Goal: Task Accomplishment & Management: Manage account settings

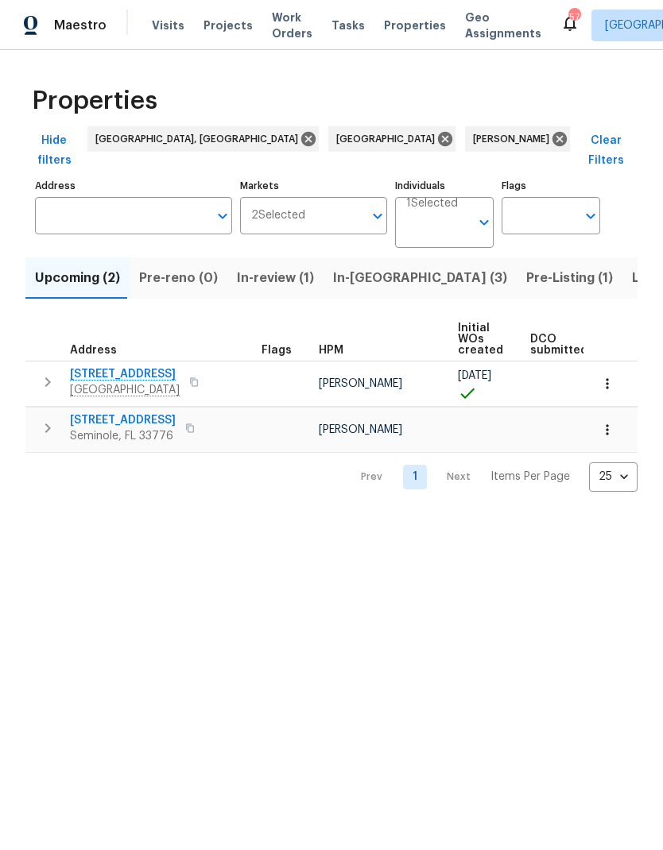
click at [273, 25] on span "Work Orders" at bounding box center [292, 26] width 41 height 32
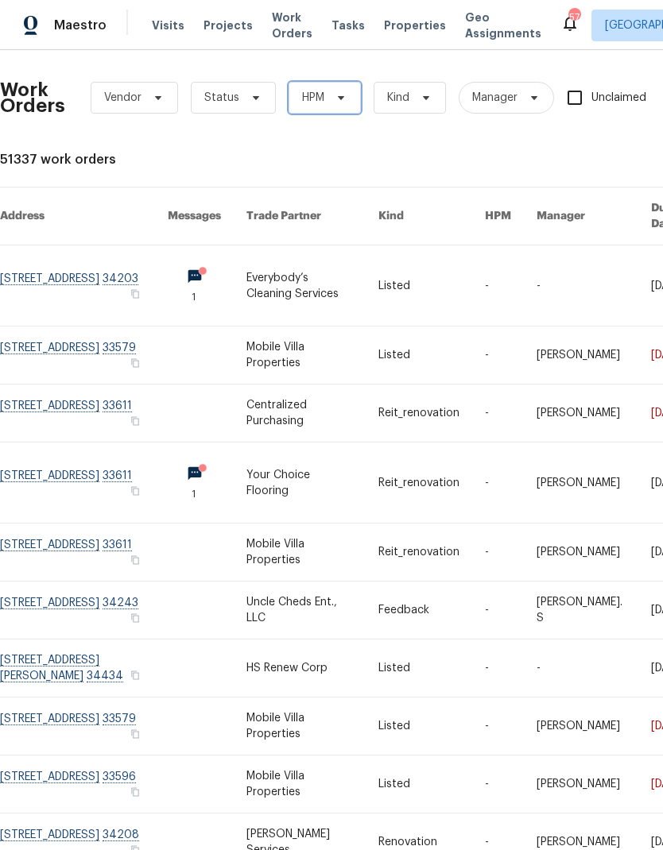
click at [312, 100] on span "HPM" at bounding box center [313, 98] width 22 height 16
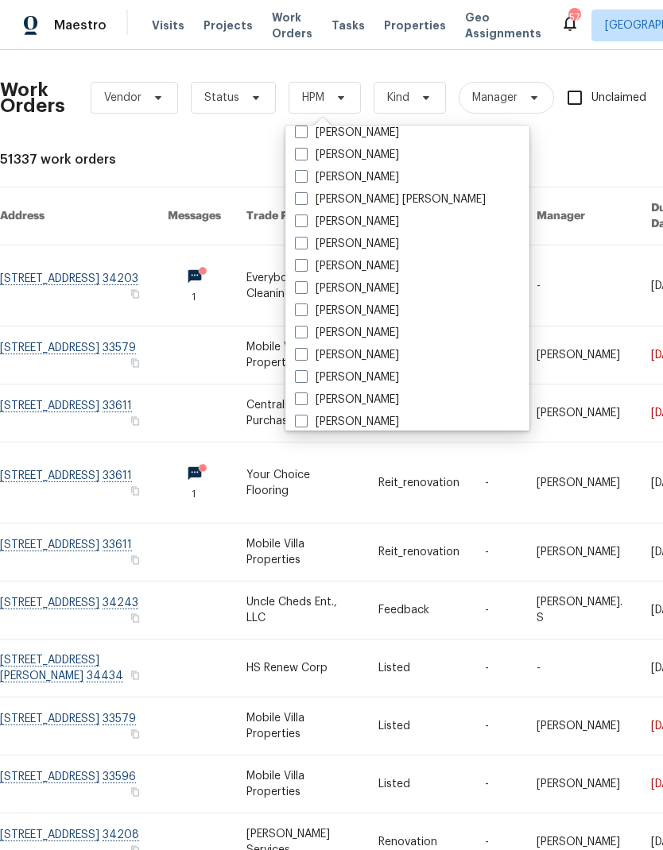
scroll to position [125, 0]
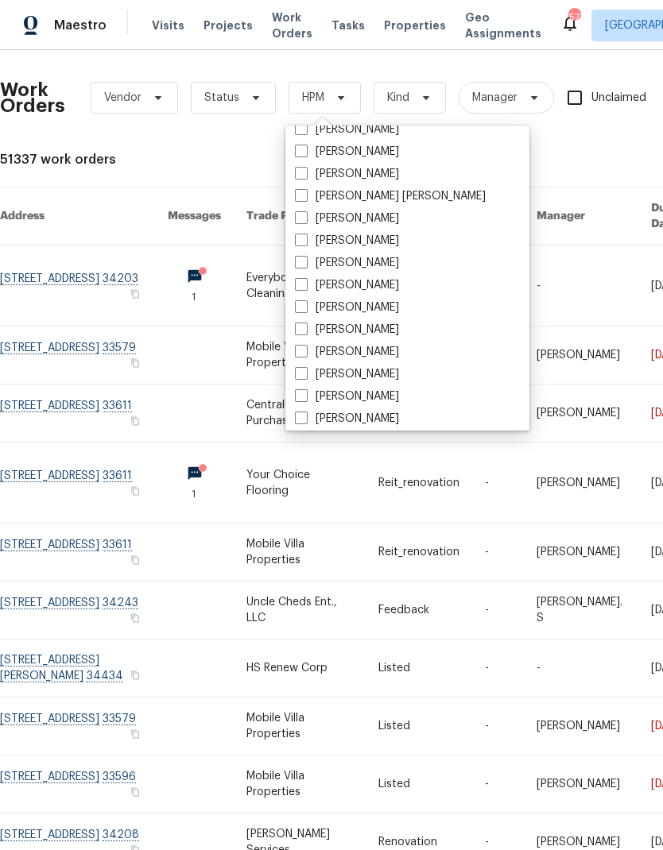
click at [299, 351] on span at bounding box center [301, 351] width 13 height 13
click at [299, 351] on input "[PERSON_NAME]" at bounding box center [300, 349] width 10 height 10
checkbox input "true"
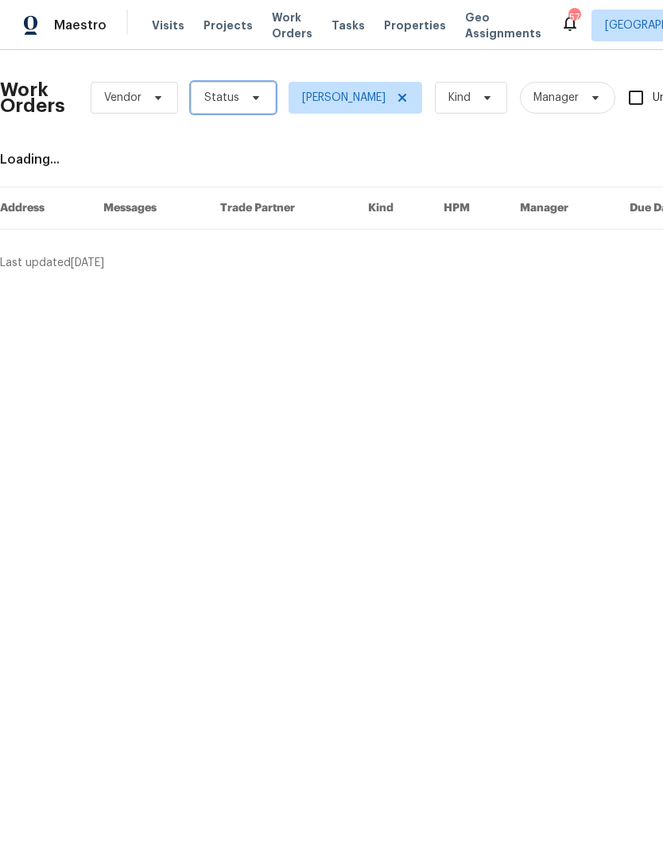
click at [218, 99] on span "Status" at bounding box center [221, 98] width 35 height 16
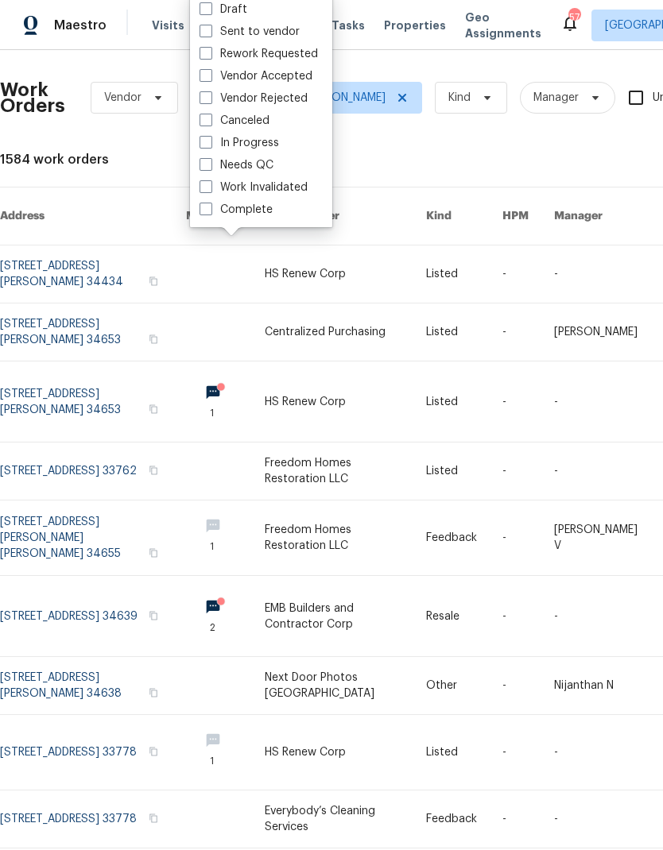
click at [207, 161] on span at bounding box center [205, 164] width 13 height 13
click at [207, 161] on input "Needs QC" at bounding box center [204, 162] width 10 height 10
checkbox input "true"
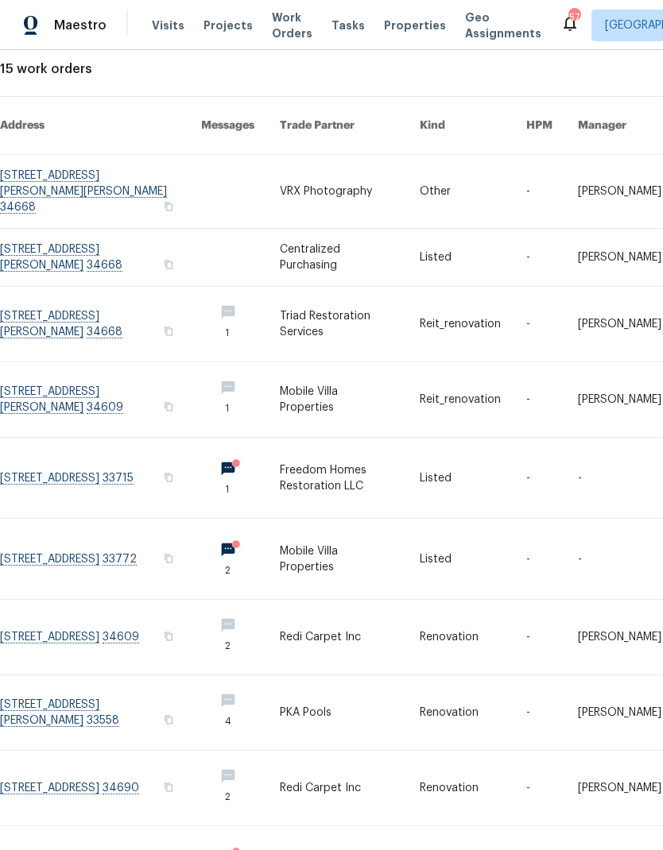
scroll to position [92, 0]
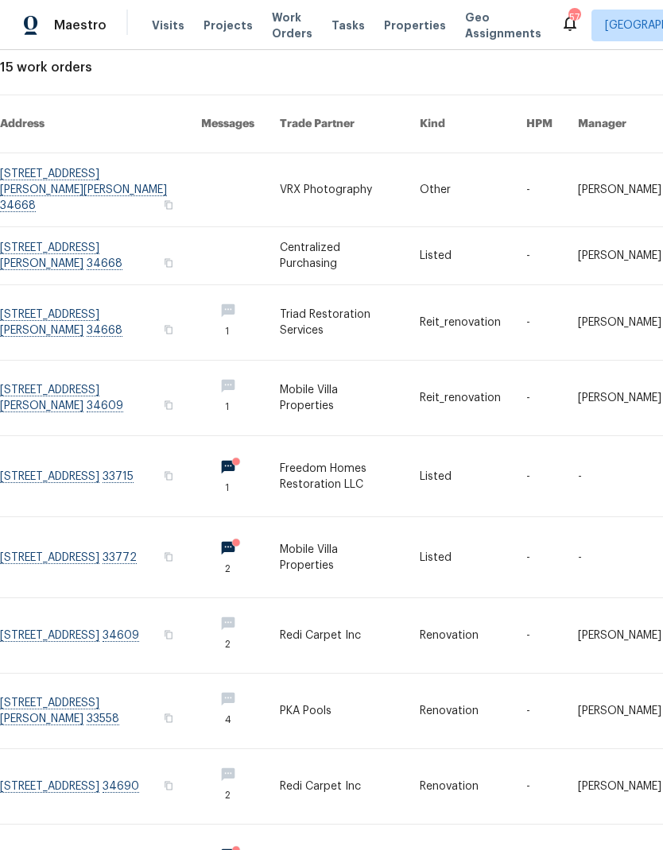
click at [489, 311] on link at bounding box center [473, 322] width 107 height 75
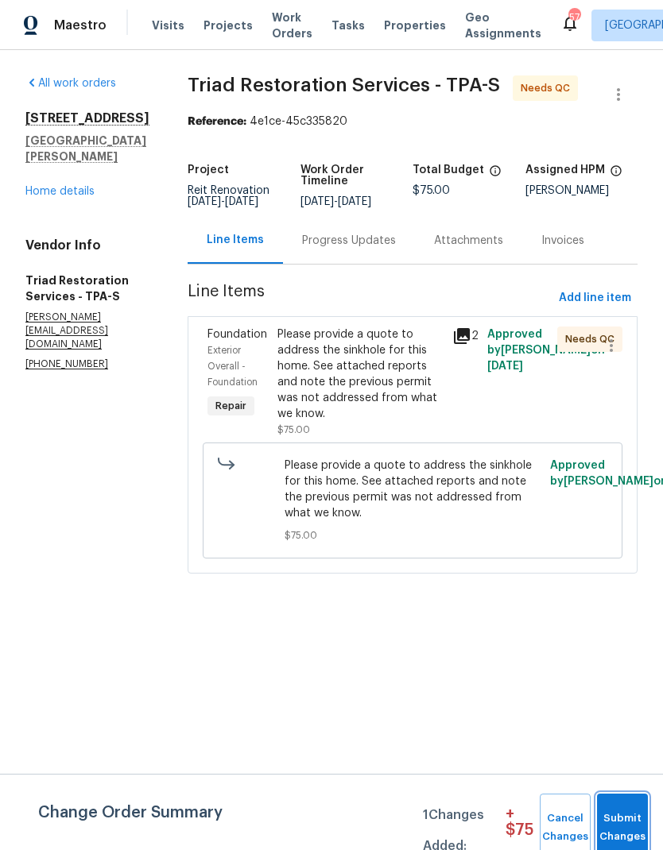
click at [622, 811] on span "Submit Changes" at bounding box center [622, 828] width 35 height 37
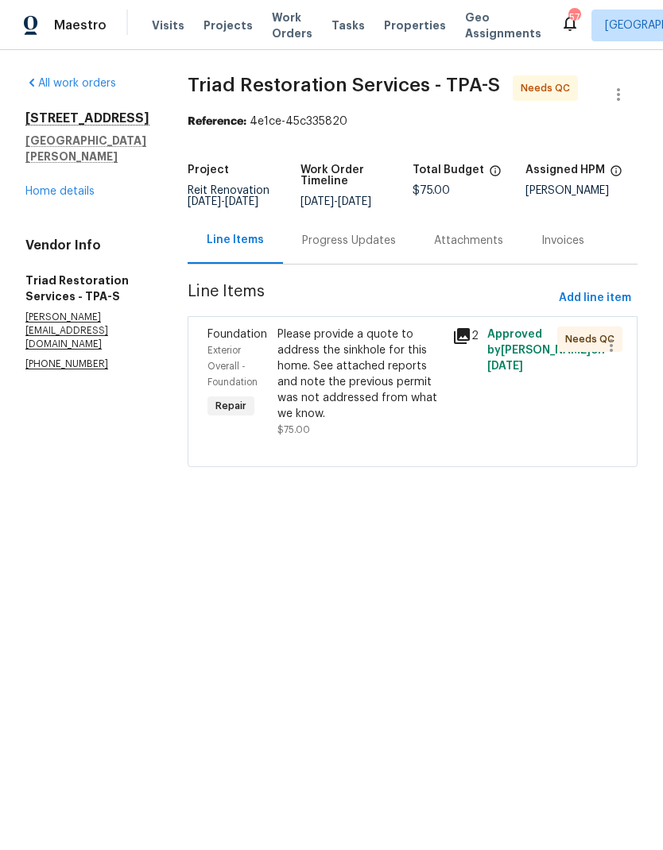
click at [403, 373] on div "Please provide a quote to address the sinkhole for this home. See attached repo…" at bounding box center [359, 374] width 165 height 95
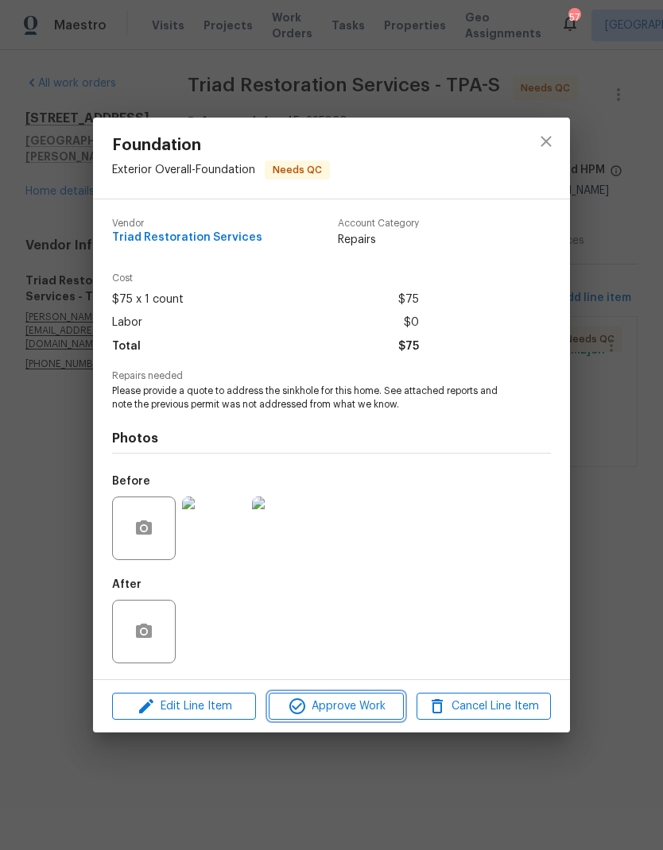
click at [369, 695] on button "Approve Work" at bounding box center [336, 707] width 134 height 28
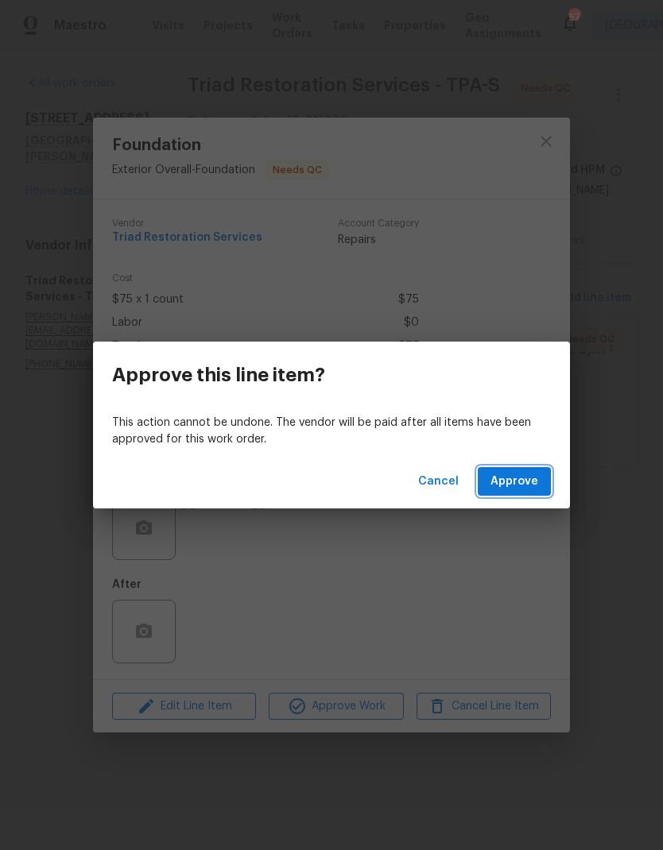
click at [534, 490] on span "Approve" at bounding box center [514, 482] width 48 height 20
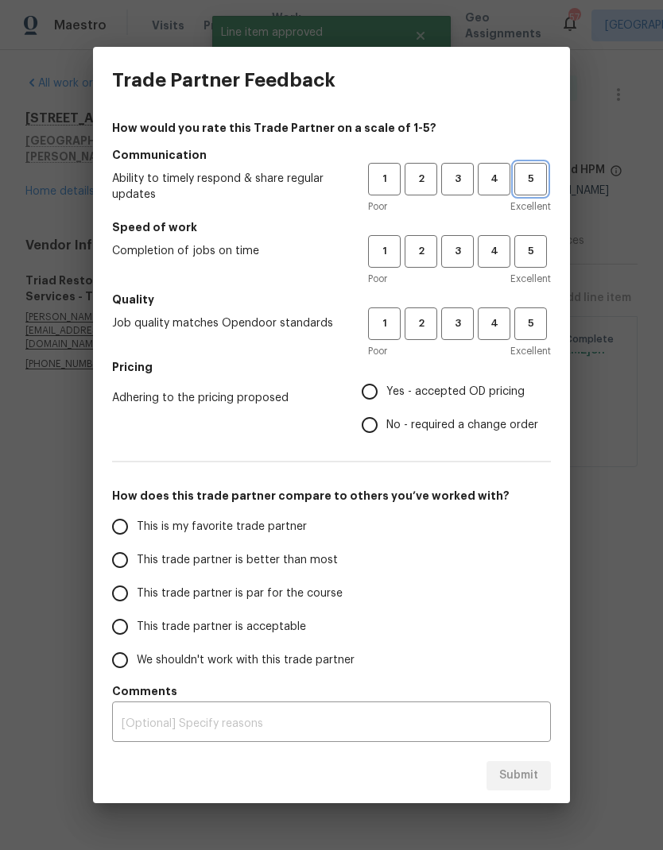
click at [531, 186] on span "5" at bounding box center [530, 179] width 29 height 18
click at [540, 246] on span "5" at bounding box center [530, 251] width 29 height 18
click at [544, 312] on button "5" at bounding box center [530, 324] width 33 height 33
click at [396, 376] on label "Yes - accepted OD pricing" at bounding box center [445, 391] width 185 height 33
click at [386, 376] on input "Yes - accepted OD pricing" at bounding box center [369, 391] width 33 height 33
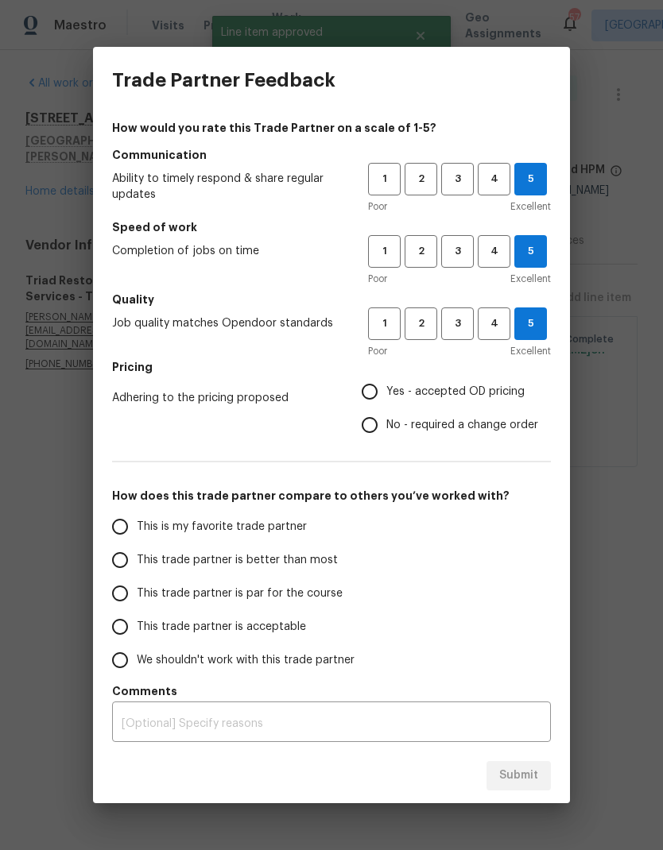
radio input "true"
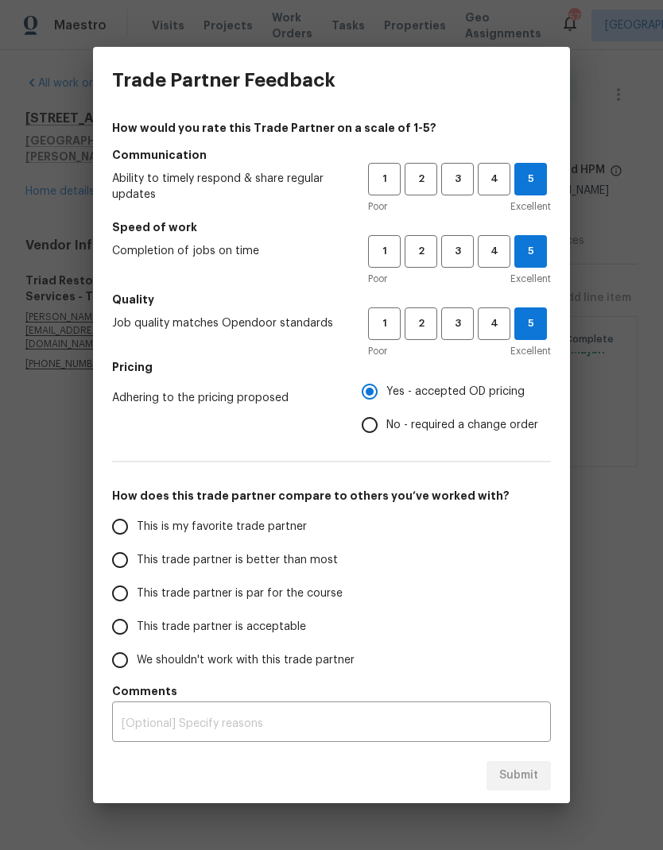
click at [123, 560] on input "This trade partner is better than most" at bounding box center [119, 560] width 33 height 33
click at [527, 776] on span "Submit" at bounding box center [518, 776] width 39 height 20
radio input "true"
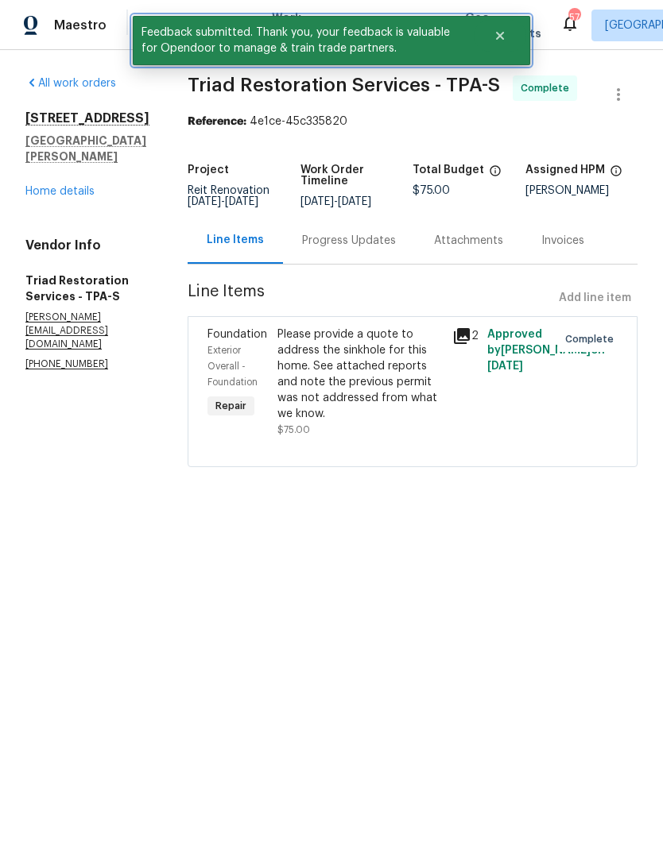
click at [497, 40] on icon "Close" at bounding box center [500, 36] width 8 height 8
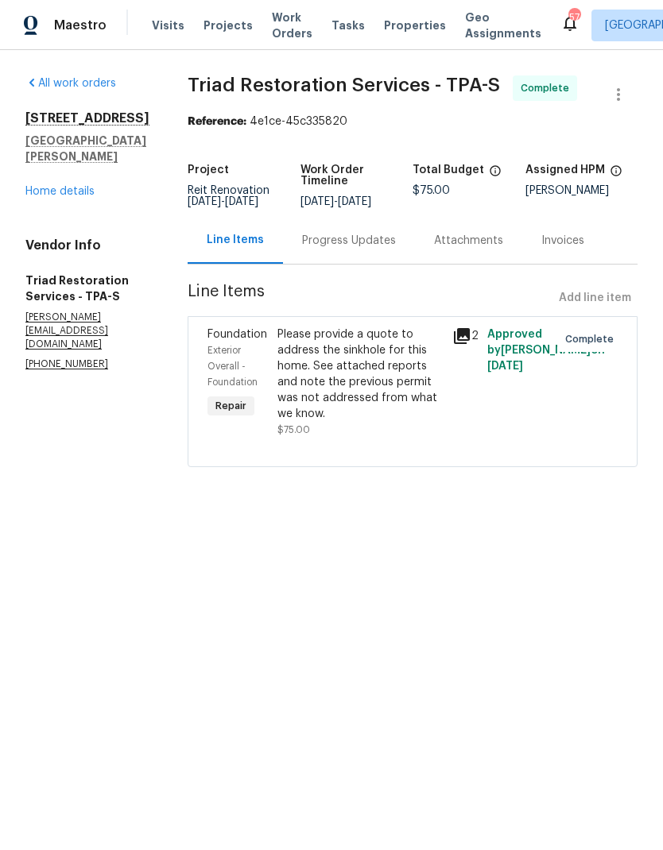
click at [280, 28] on span "Work Orders" at bounding box center [292, 26] width 41 height 32
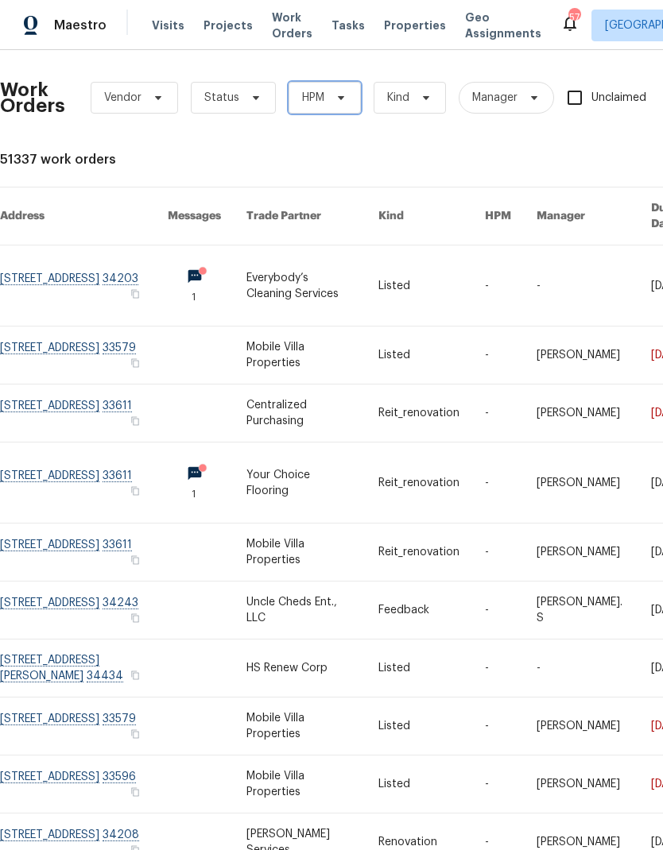
click at [308, 104] on span "HPM" at bounding box center [313, 98] width 22 height 16
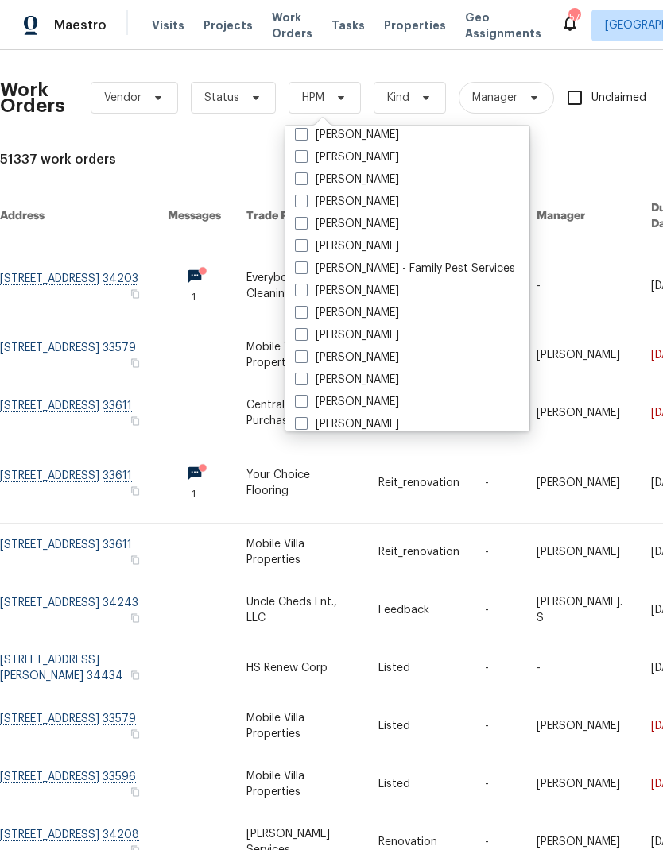
scroll to position [305, 0]
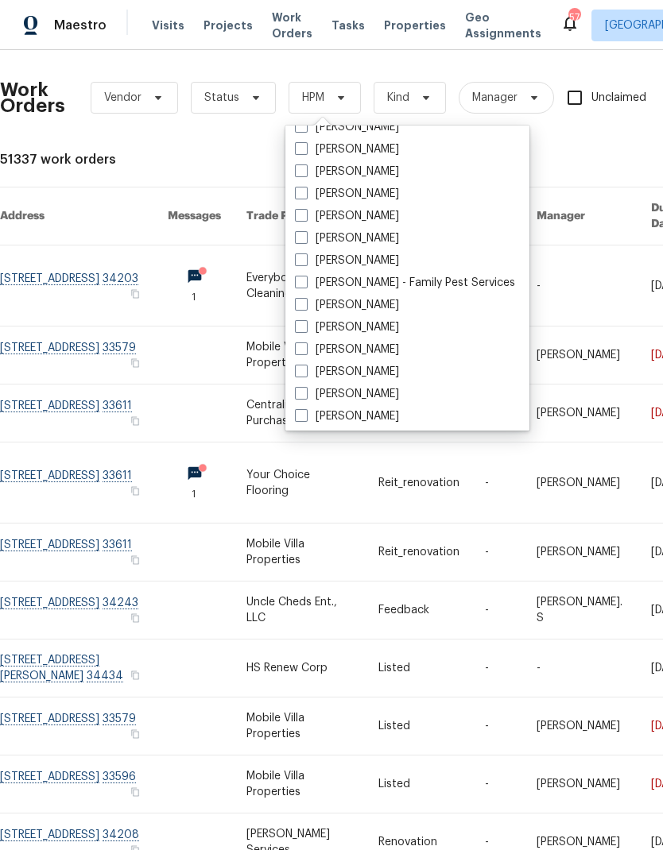
click at [305, 170] on span at bounding box center [301, 171] width 13 height 13
click at [305, 170] on input "[PERSON_NAME]" at bounding box center [300, 169] width 10 height 10
checkbox input "true"
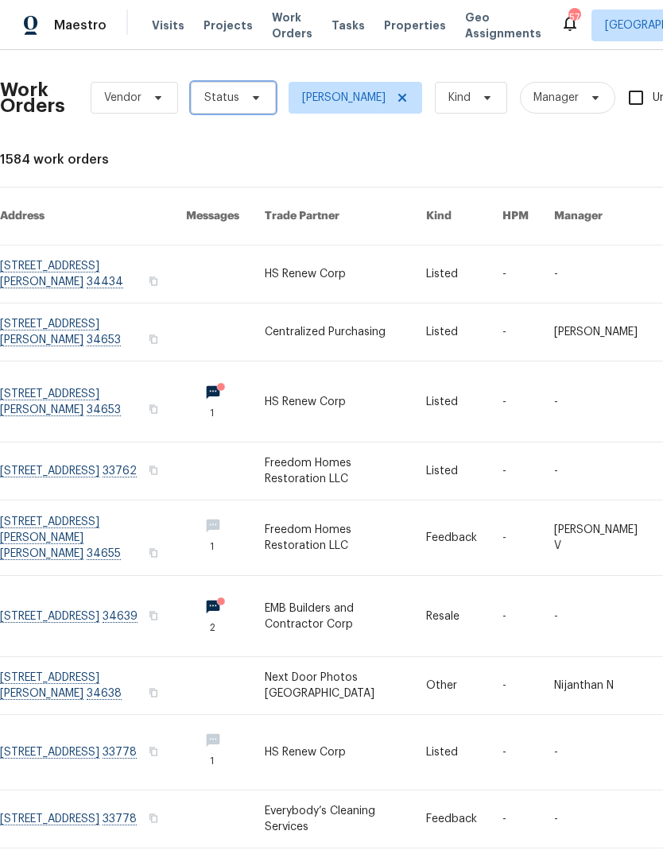
click at [223, 96] on span "Status" at bounding box center [221, 98] width 35 height 16
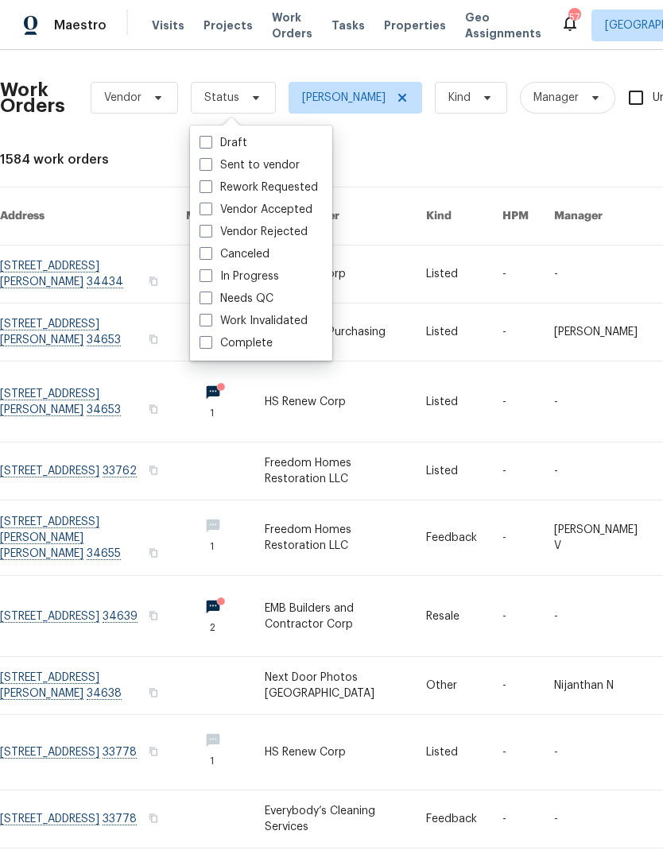
click at [273, 296] on label "Needs QC" at bounding box center [236, 299] width 74 height 16
click at [210, 296] on input "Needs QC" at bounding box center [204, 296] width 10 height 10
checkbox input "true"
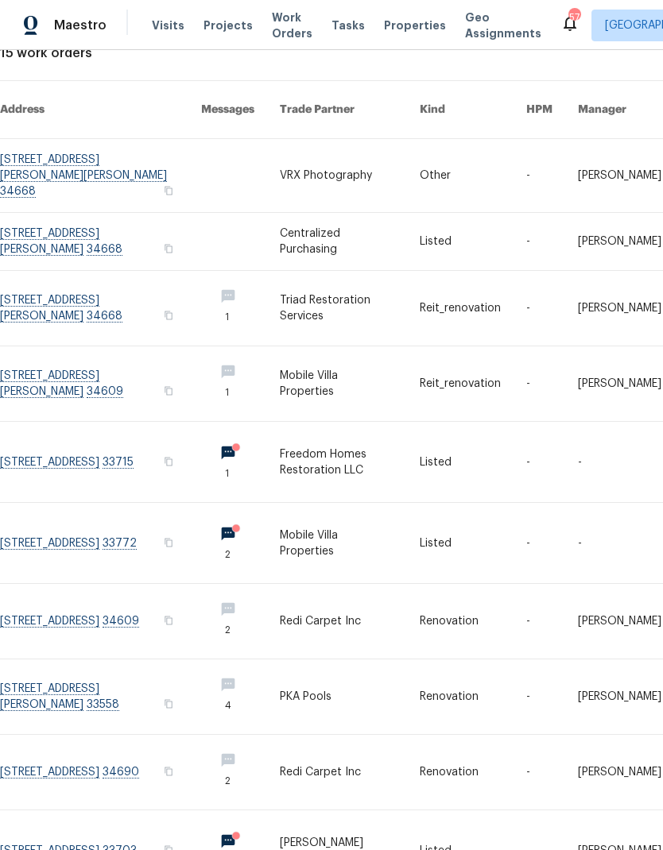
scroll to position [107, 0]
click at [61, 525] on link at bounding box center [100, 543] width 201 height 80
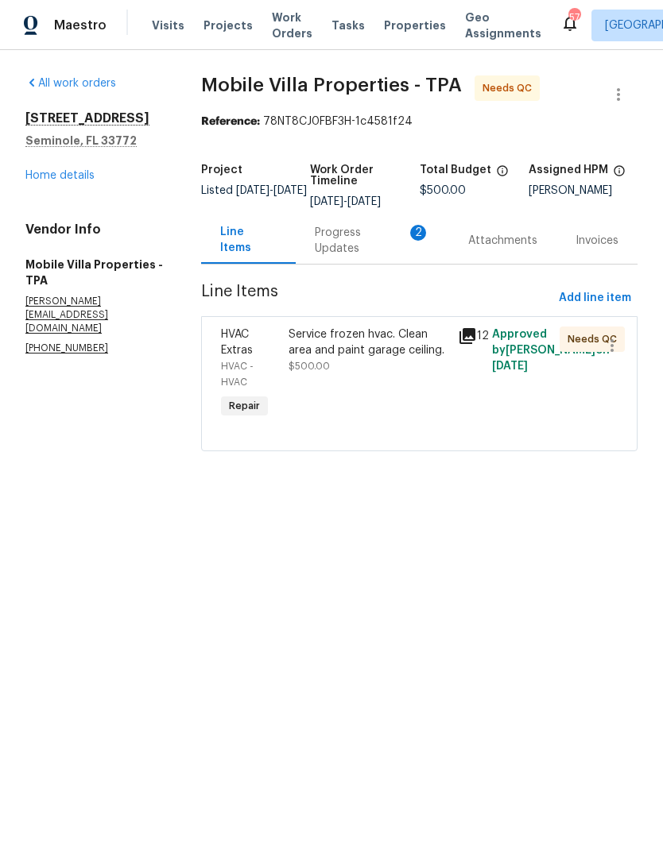
click at [339, 250] on div "Progress Updates 2" at bounding box center [372, 241] width 115 height 32
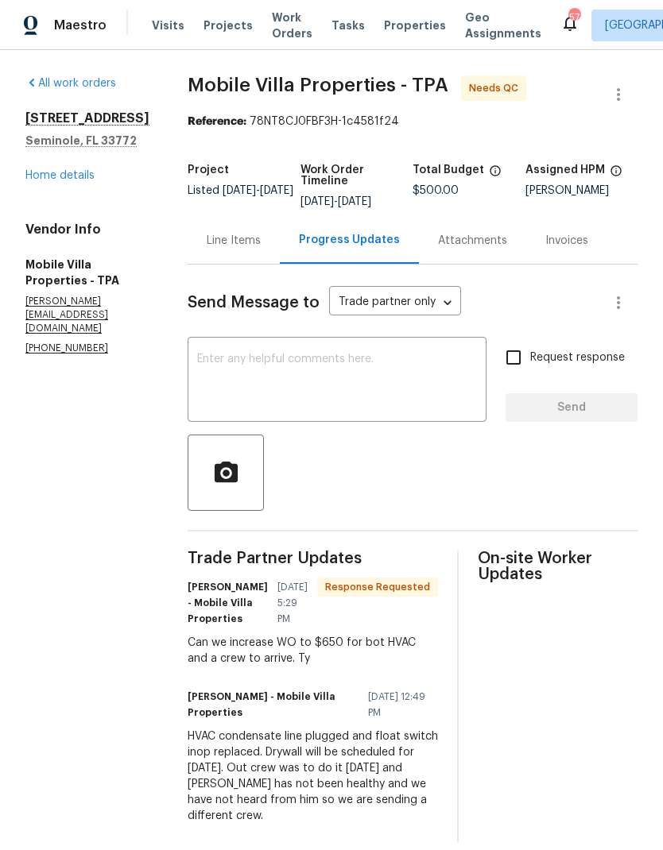
scroll to position [10, 0]
click at [207, 237] on div "Line Items" at bounding box center [234, 241] width 54 height 16
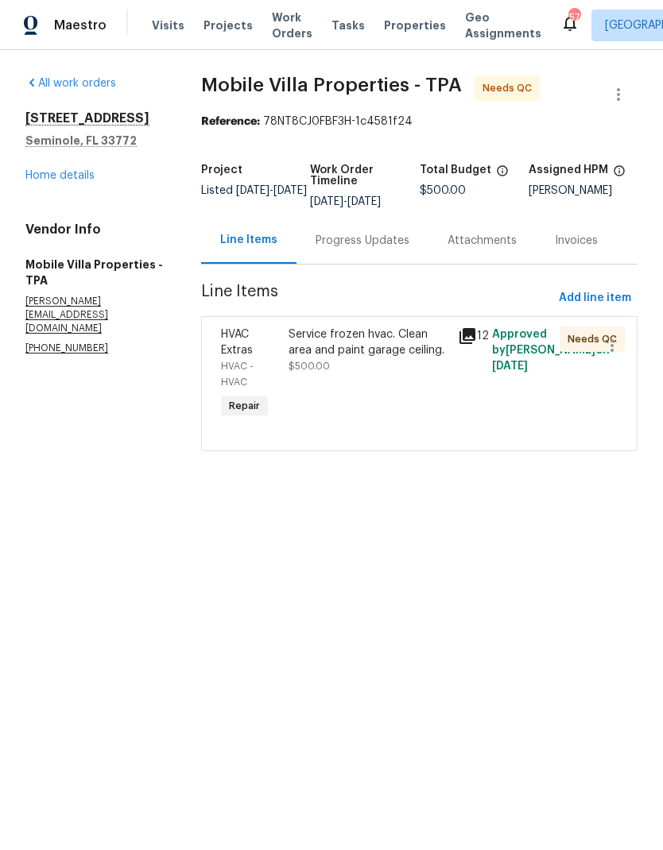
click at [314, 354] on div "Service frozen hvac. Clean area and paint garage ceiling." at bounding box center [369, 343] width 160 height 32
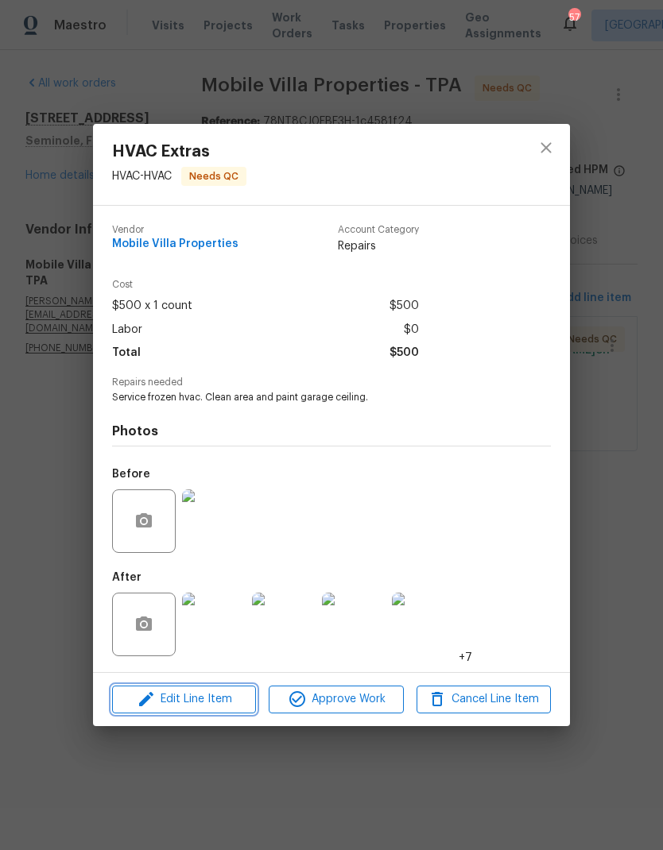
click at [151, 692] on icon "button" at bounding box center [146, 699] width 19 height 19
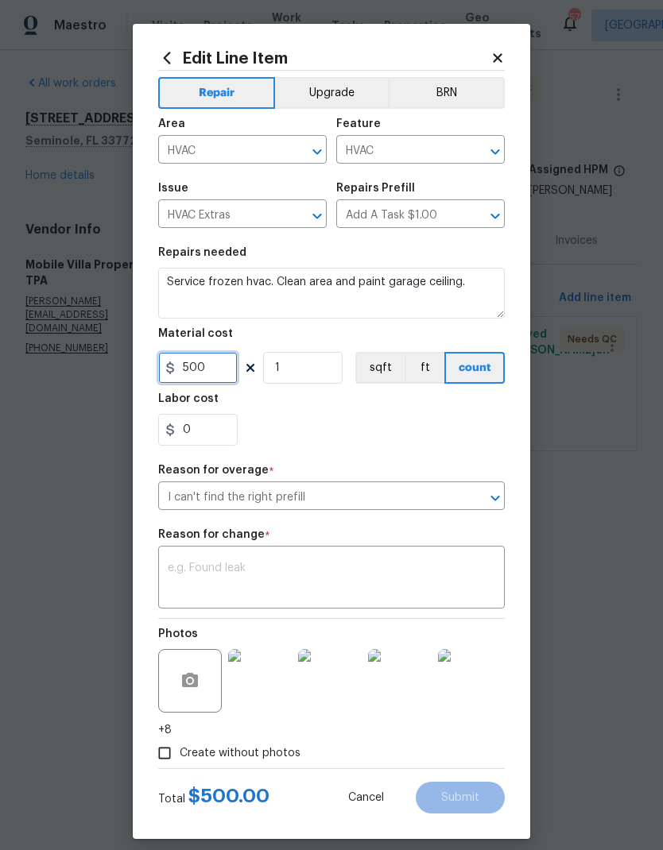
click at [202, 371] on input "500" at bounding box center [197, 368] width 79 height 32
type input "650"
click at [187, 579] on textarea at bounding box center [331, 579] width 327 height 33
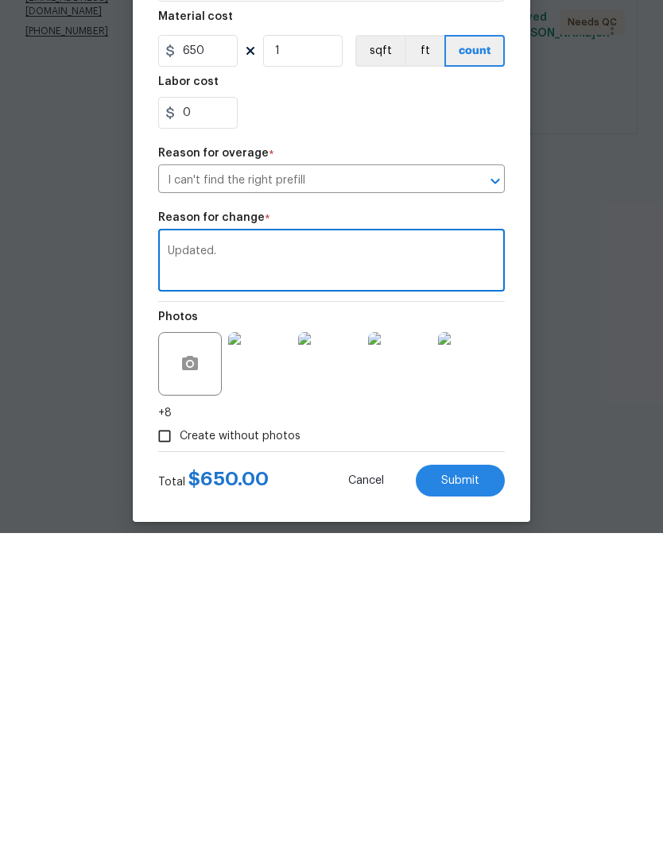
type textarea "Updated."
click at [464, 792] on span "Submit" at bounding box center [460, 798] width 38 height 12
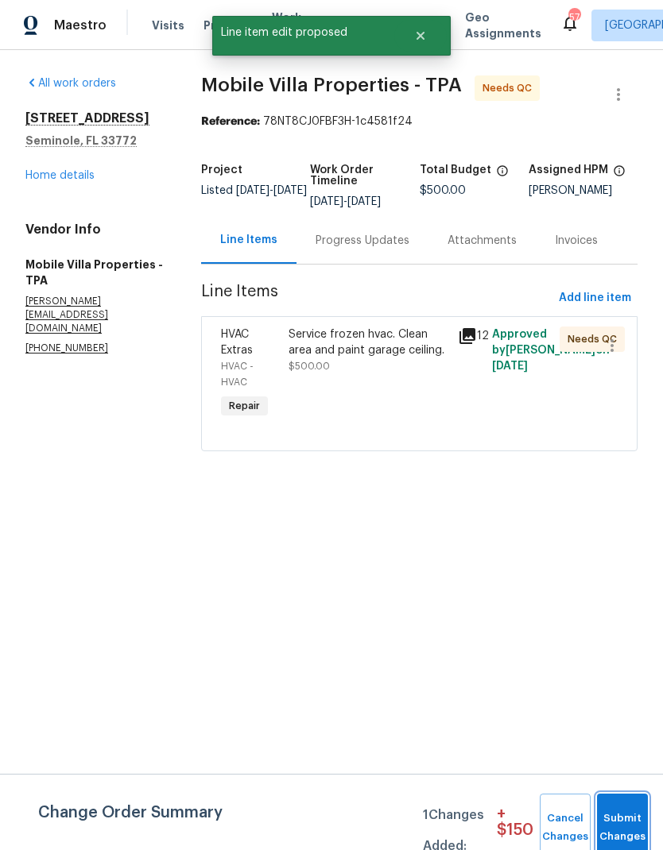
click at [631, 824] on button "Submit Changes" at bounding box center [622, 828] width 51 height 68
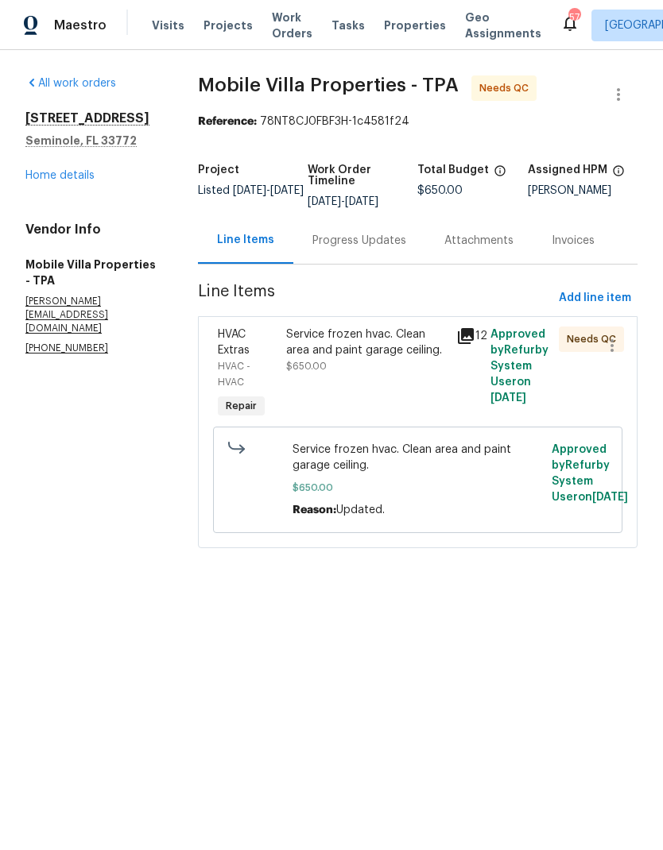
click at [359, 363] on div "Service frozen hvac. Clean area and paint garage ceiling. $650.00" at bounding box center [366, 351] width 161 height 48
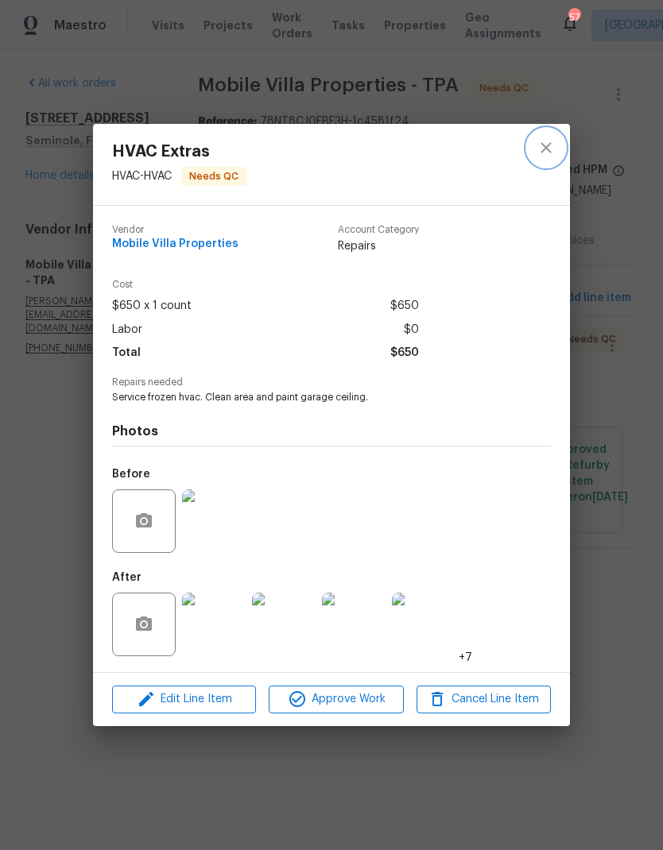
click at [552, 144] on icon "close" at bounding box center [545, 147] width 19 height 19
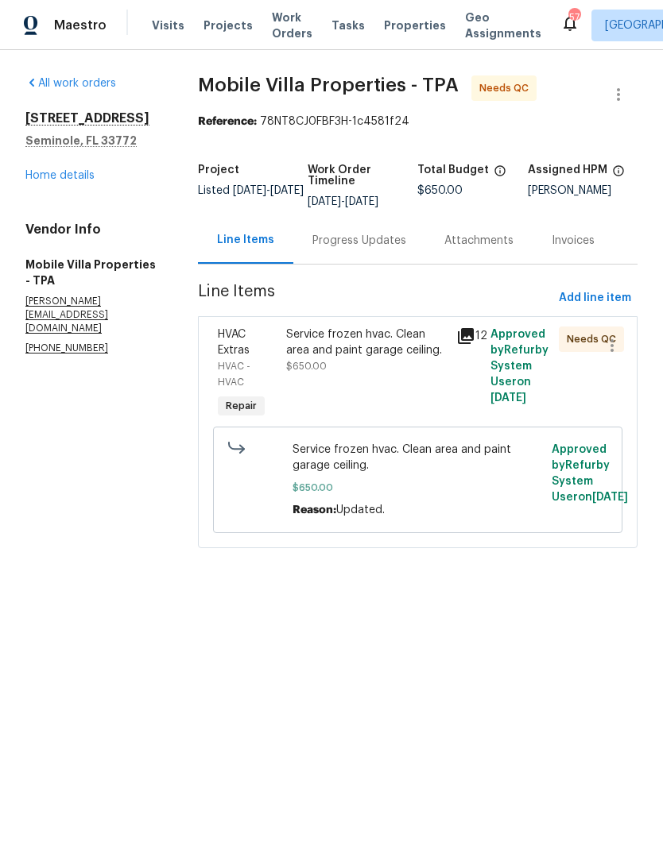
click at [363, 261] on div "Progress Updates" at bounding box center [359, 240] width 132 height 47
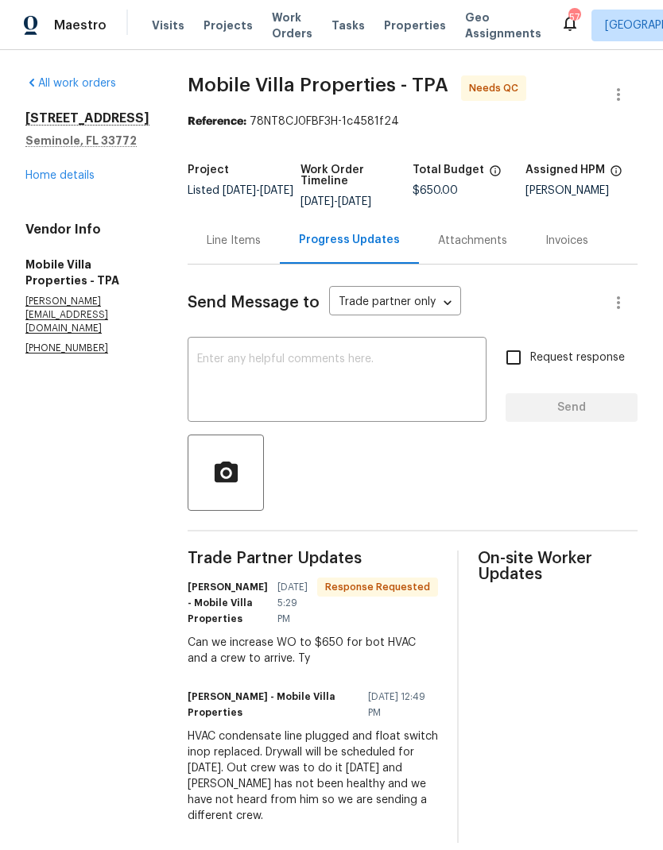
click at [207, 233] on div "Line Items" at bounding box center [234, 241] width 54 height 16
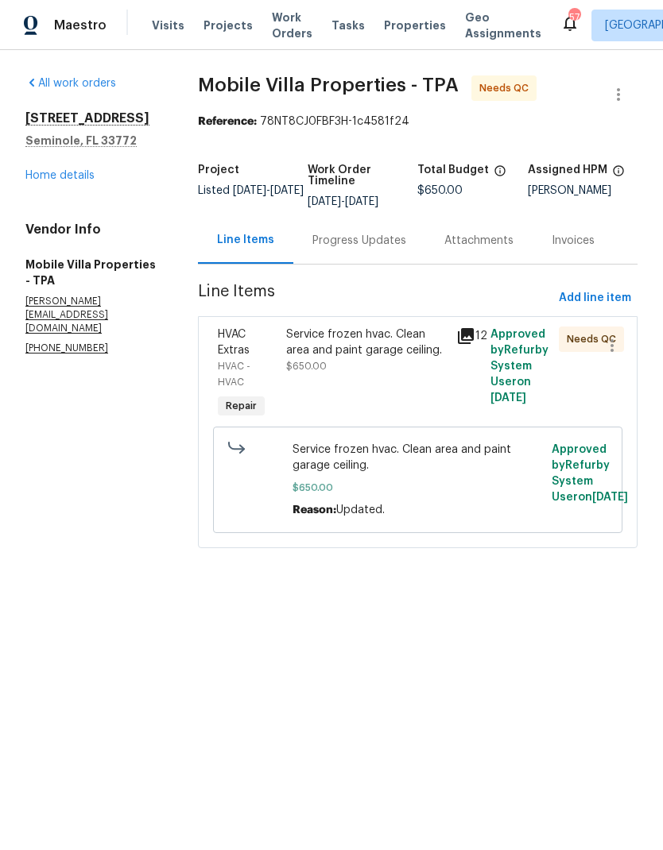
click at [310, 351] on div "Service frozen hvac. Clean area and paint garage ceiling." at bounding box center [366, 343] width 161 height 32
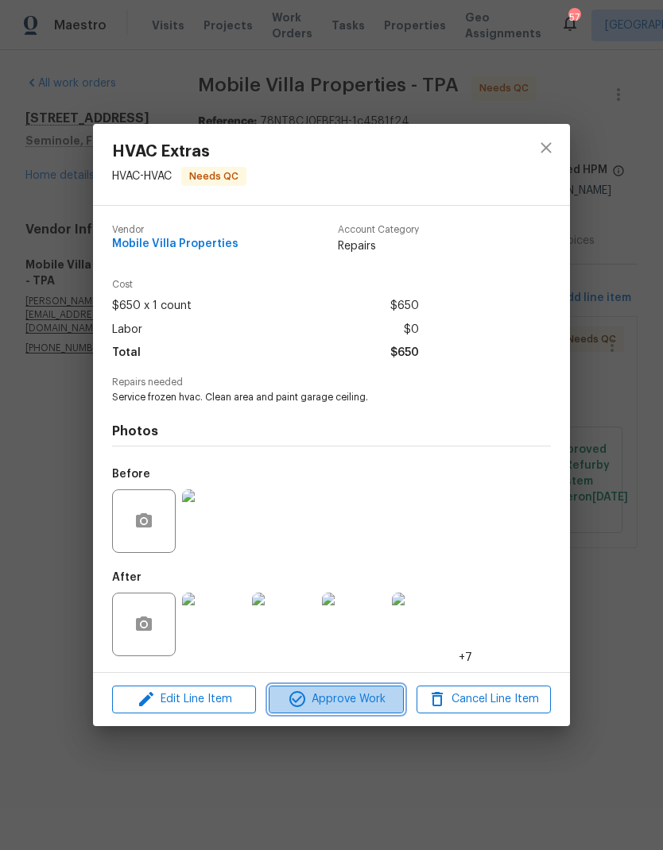
click at [372, 695] on span "Approve Work" at bounding box center [335, 700] width 125 height 20
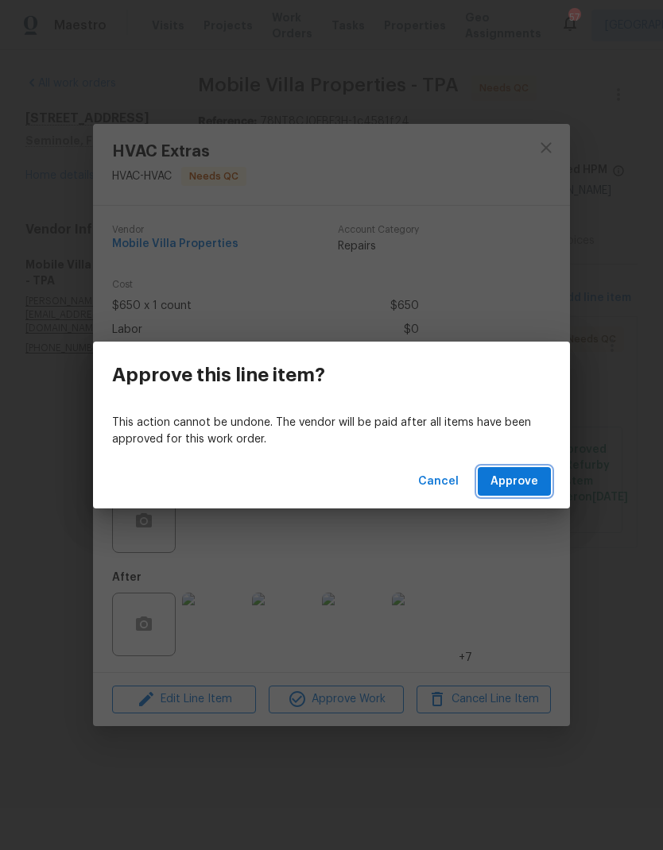
click at [516, 478] on span "Approve" at bounding box center [514, 482] width 48 height 20
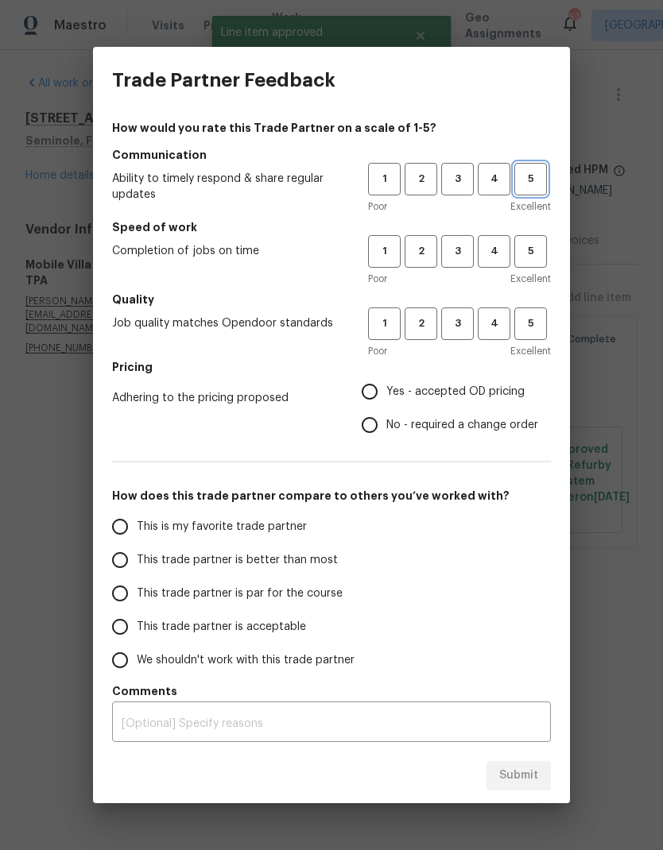
click at [524, 172] on span "5" at bounding box center [530, 179] width 29 height 18
click at [533, 246] on span "5" at bounding box center [530, 251] width 29 height 18
click at [540, 323] on span "5" at bounding box center [530, 324] width 29 height 18
click at [385, 384] on input "Yes - accepted OD pricing" at bounding box center [369, 391] width 33 height 33
radio input "true"
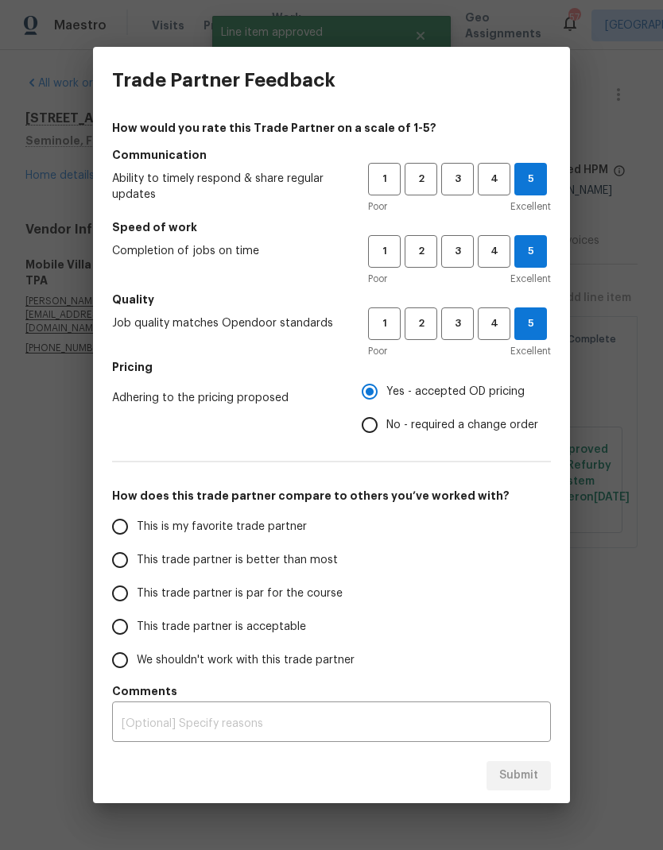
click at [119, 567] on input "This trade partner is better than most" at bounding box center [119, 560] width 33 height 33
click at [527, 775] on span "Submit" at bounding box center [518, 776] width 39 height 20
radio input "true"
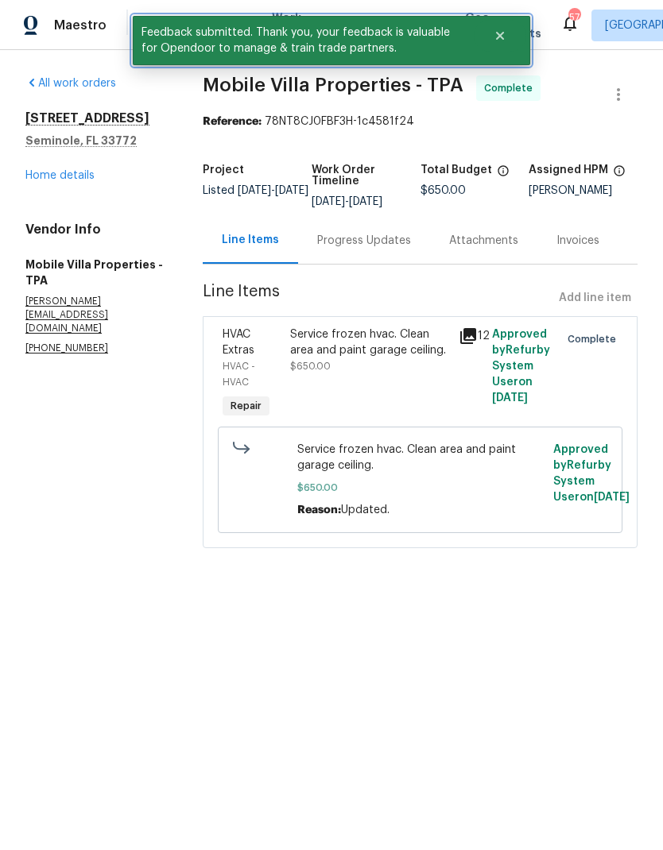
click at [495, 41] on icon "Close" at bounding box center [500, 35] width 13 height 13
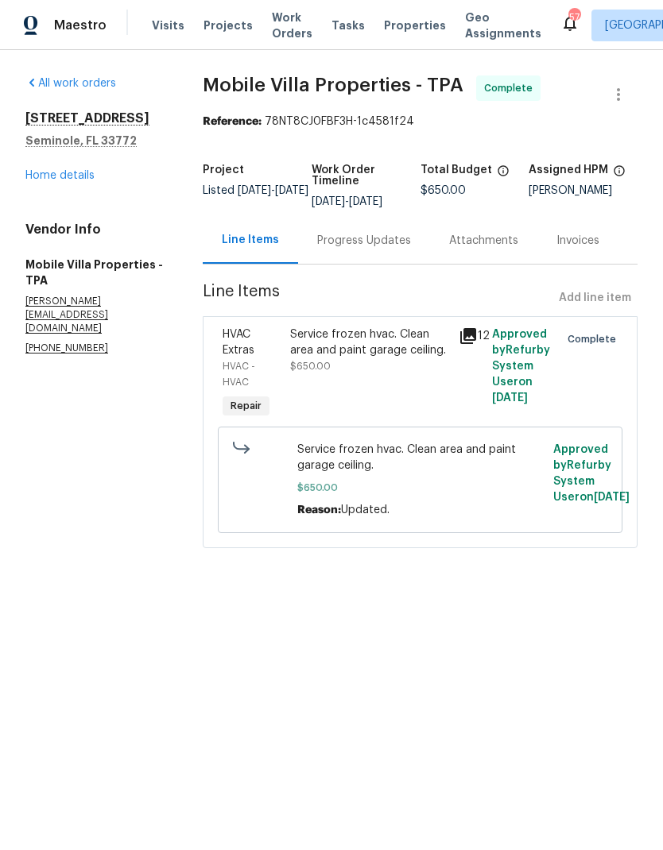
click at [272, 28] on span "Work Orders" at bounding box center [292, 26] width 41 height 32
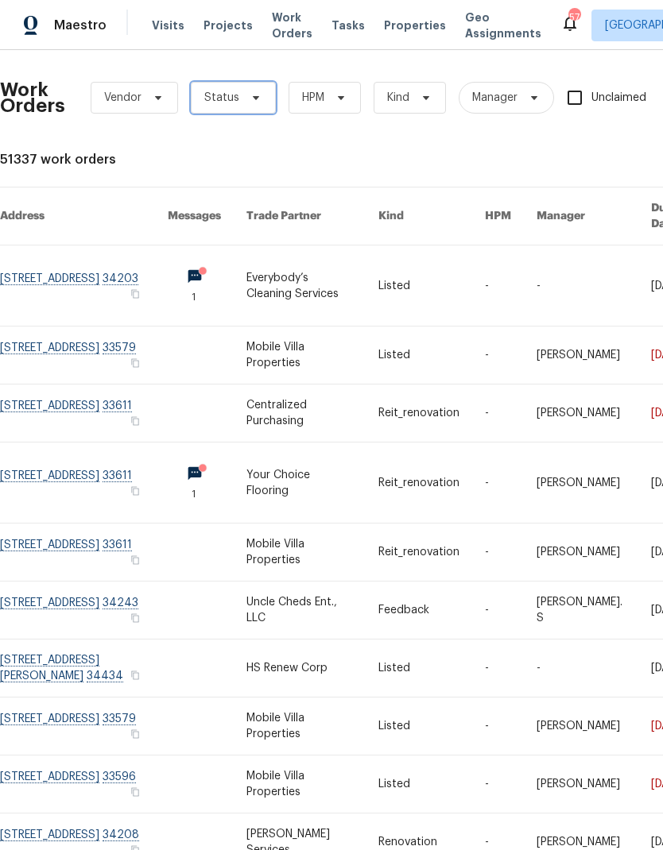
click at [227, 100] on span "Status" at bounding box center [221, 98] width 35 height 16
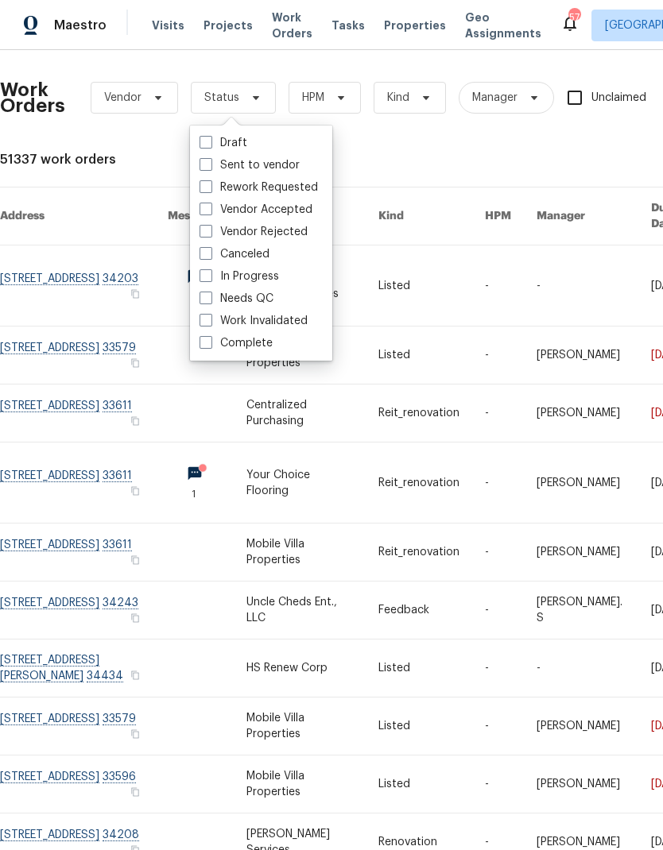
click at [213, 296] on label "Needs QC" at bounding box center [236, 299] width 74 height 16
click at [210, 296] on input "Needs QC" at bounding box center [204, 296] width 10 height 10
checkbox input "true"
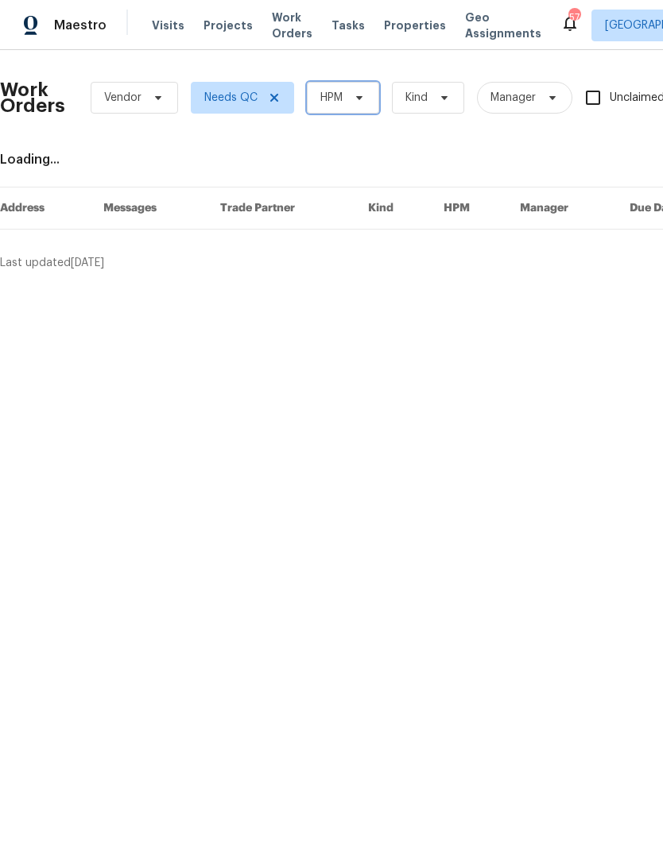
click at [339, 93] on span "HPM" at bounding box center [331, 98] width 22 height 16
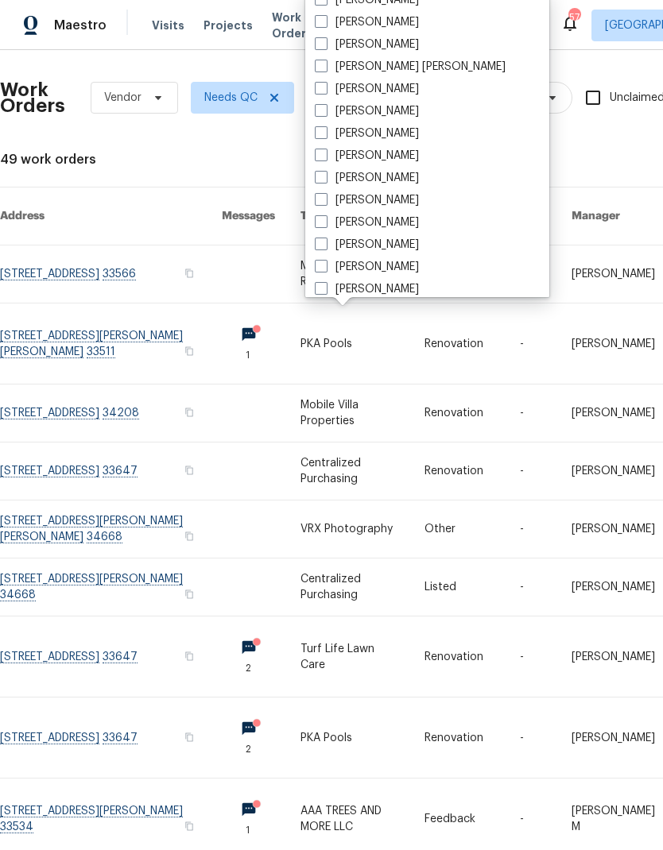
scroll to position [126, 0]
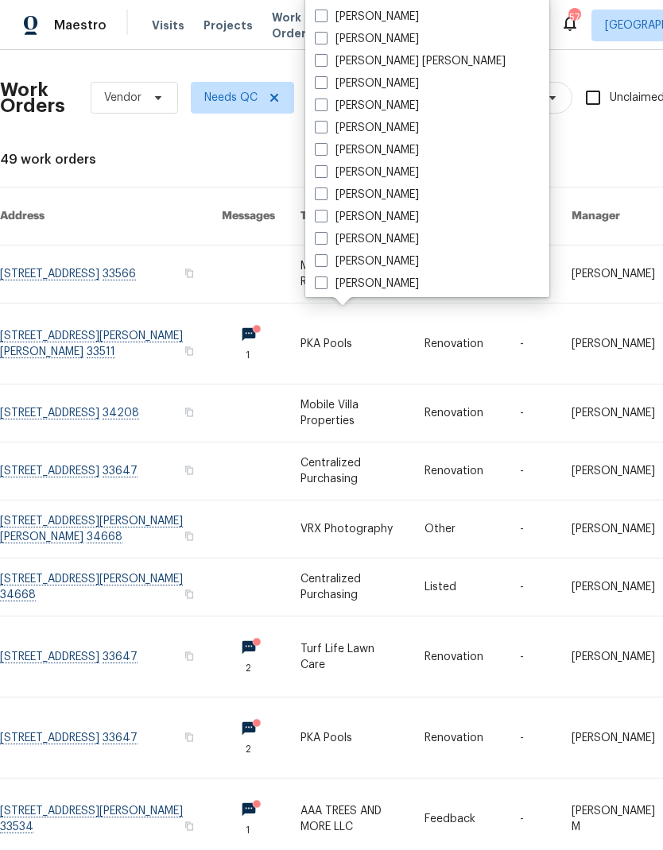
click at [386, 210] on label "[PERSON_NAME]" at bounding box center [367, 217] width 104 height 16
click at [325, 210] on input "[PERSON_NAME]" at bounding box center [320, 214] width 10 height 10
checkbox input "true"
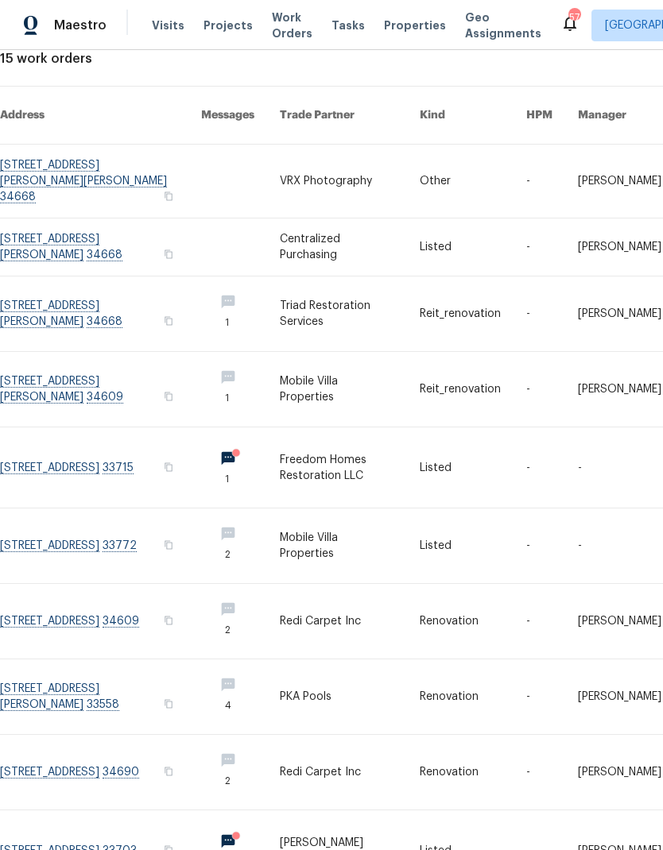
scroll to position [101, 0]
click at [526, 585] on link at bounding box center [473, 621] width 107 height 75
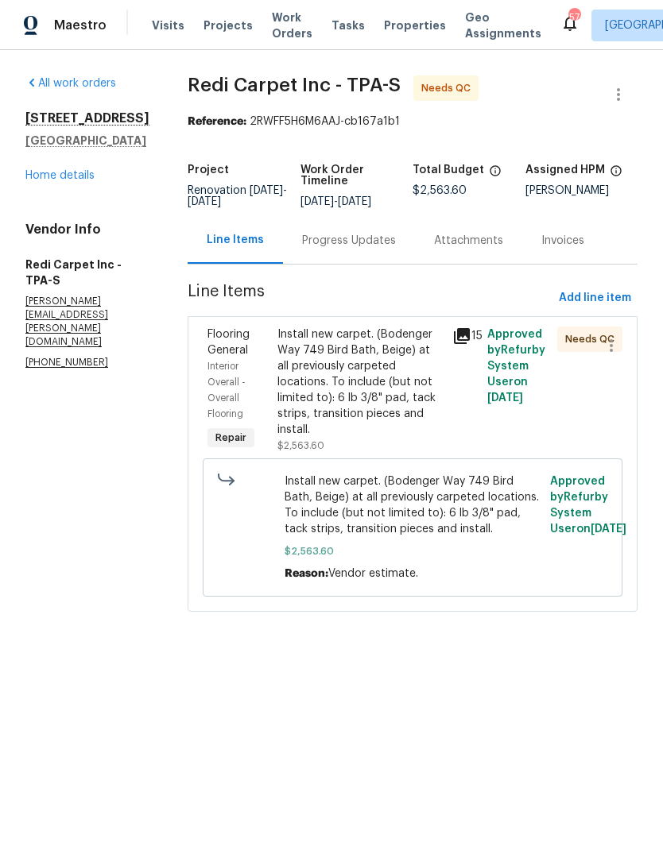
click at [365, 244] on div "Progress Updates" at bounding box center [349, 241] width 94 height 16
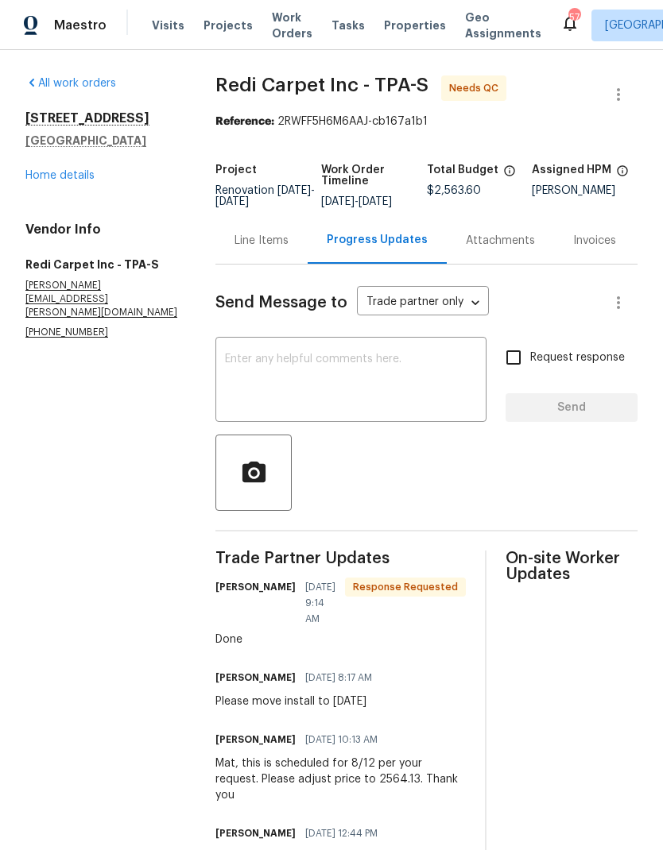
click at [280, 249] on div "Line Items" at bounding box center [261, 241] width 54 height 16
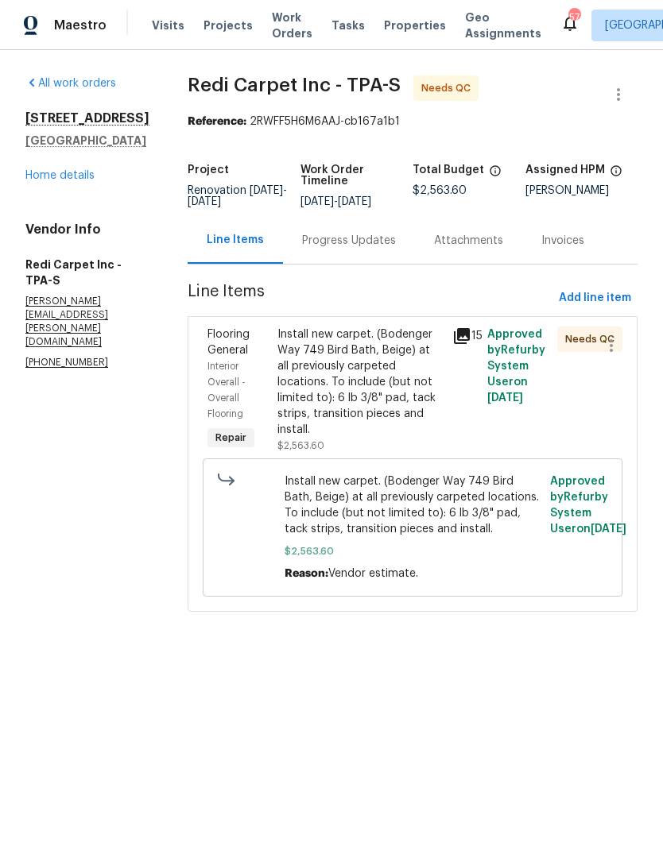
click at [351, 390] on div "Install new carpet. (Bodenger Way 749 Bird Bath, Beige) at all previously carpe…" at bounding box center [359, 382] width 165 height 111
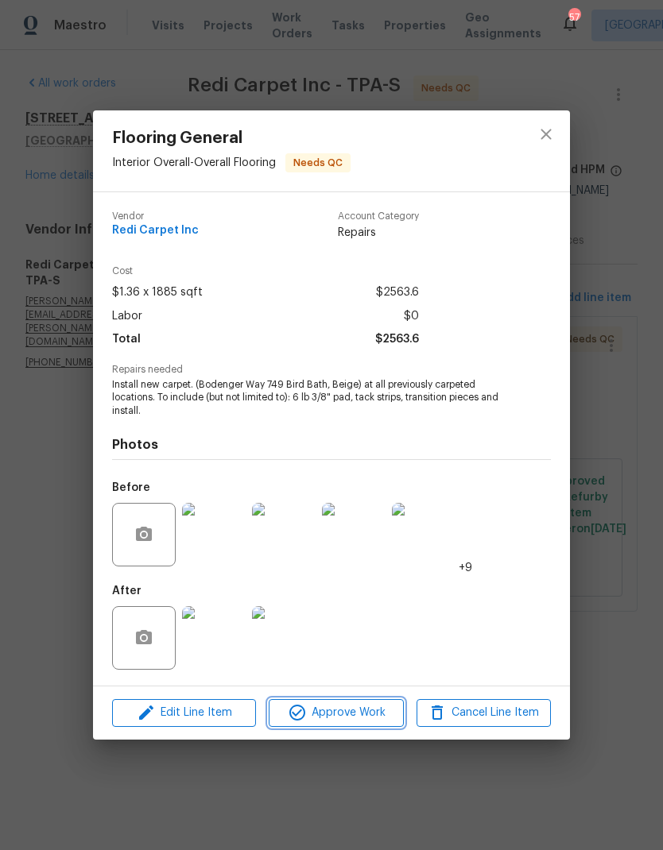
click at [370, 709] on span "Approve Work" at bounding box center [335, 713] width 125 height 20
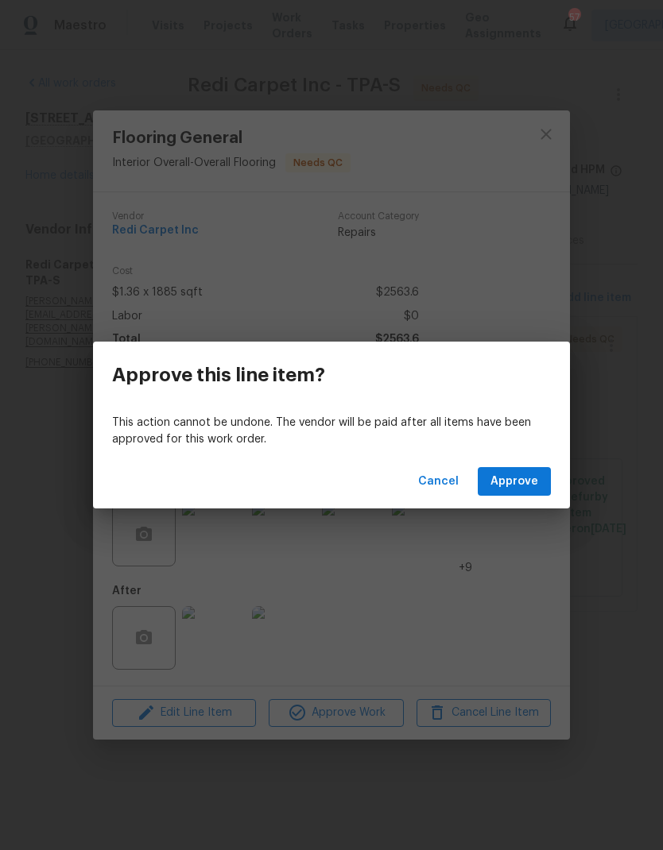
click at [525, 483] on span "Approve" at bounding box center [514, 482] width 48 height 20
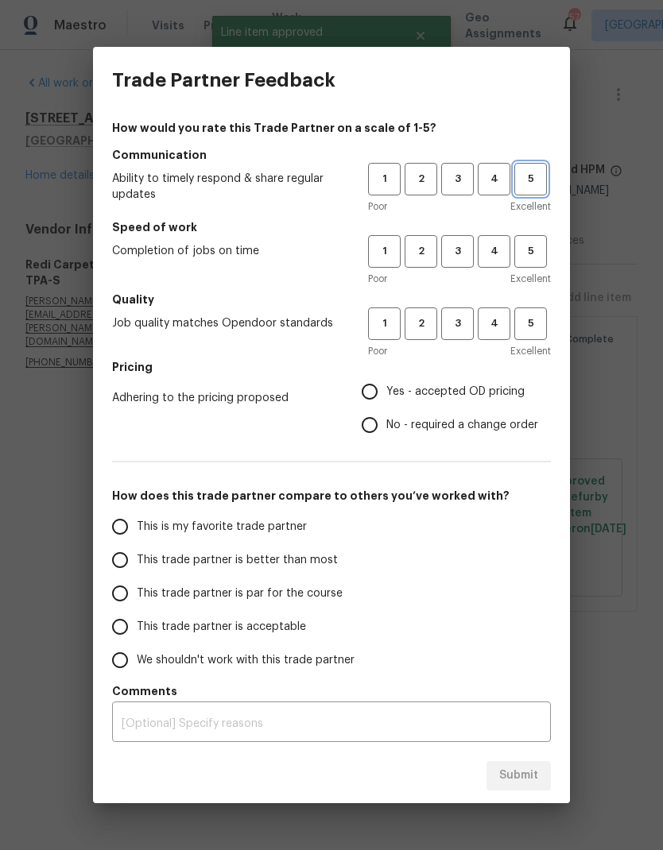
click at [527, 178] on span "5" at bounding box center [530, 179] width 29 height 18
click at [532, 257] on span "5" at bounding box center [530, 251] width 29 height 18
click at [533, 313] on button "5" at bounding box center [530, 324] width 33 height 33
click at [374, 401] on input "Yes - accepted OD pricing" at bounding box center [369, 391] width 33 height 33
radio input "true"
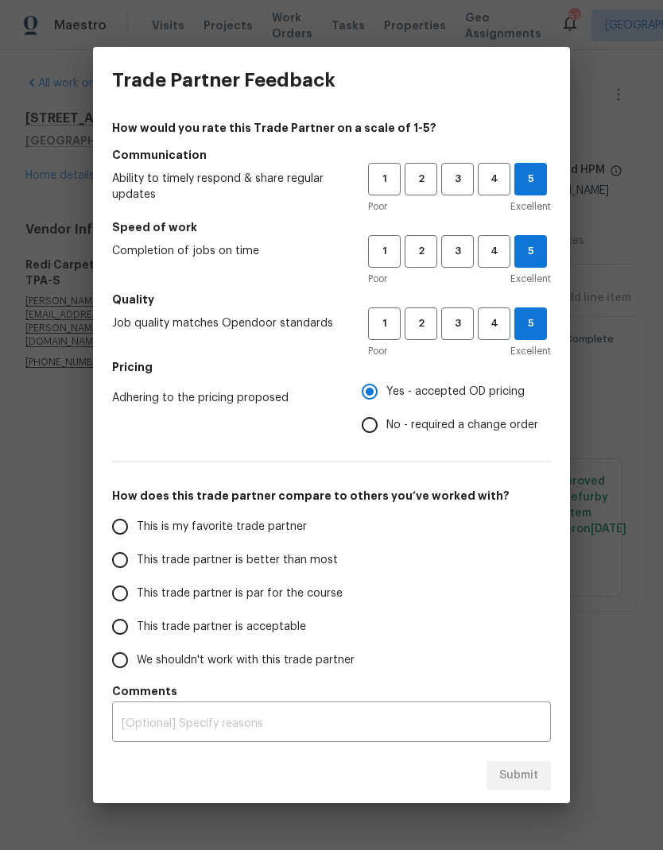
click at [135, 529] on input "This is my favorite trade partner" at bounding box center [119, 526] width 33 height 33
click at [523, 789] on button "Submit" at bounding box center [518, 775] width 64 height 29
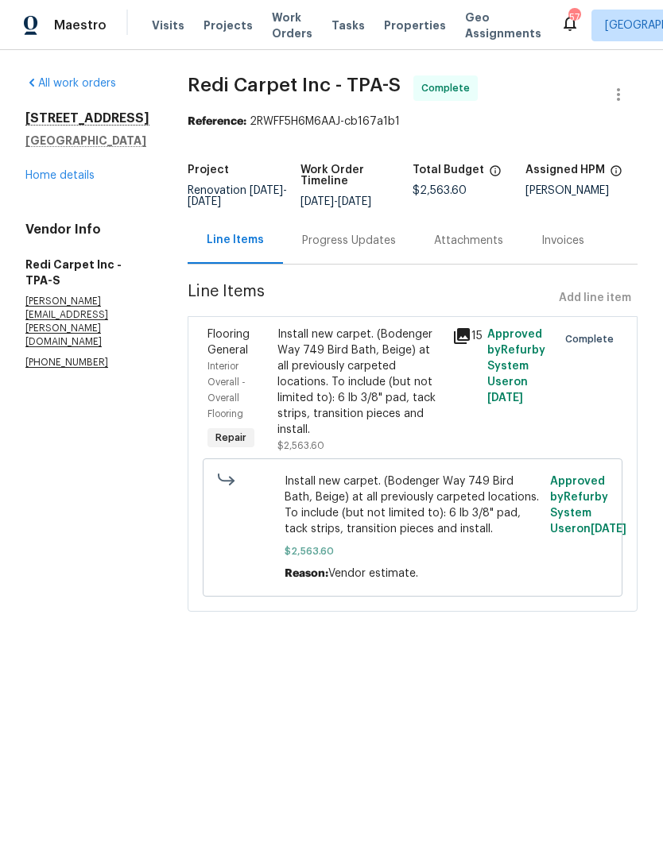
radio input "true"
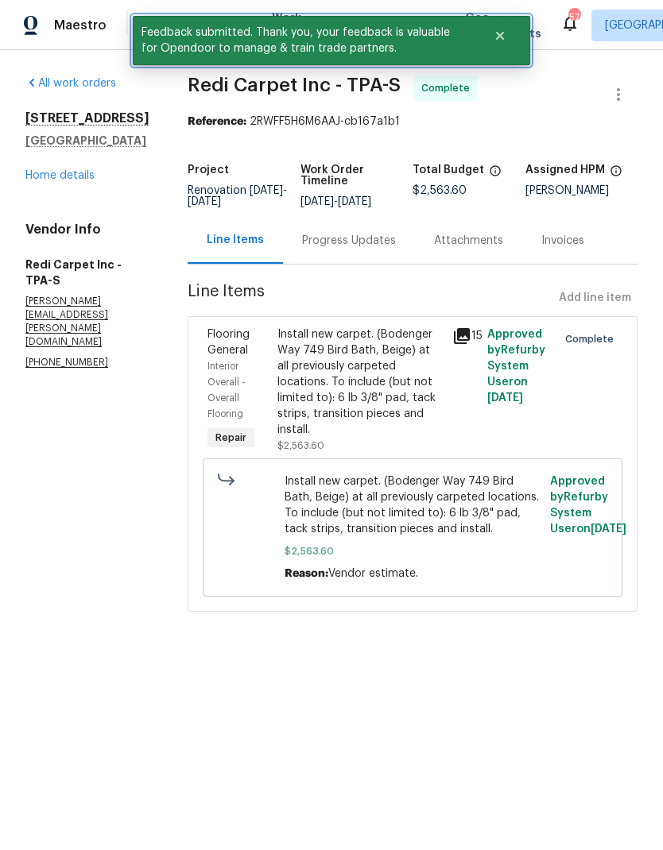
click at [493, 41] on button "Close" at bounding box center [500, 36] width 52 height 32
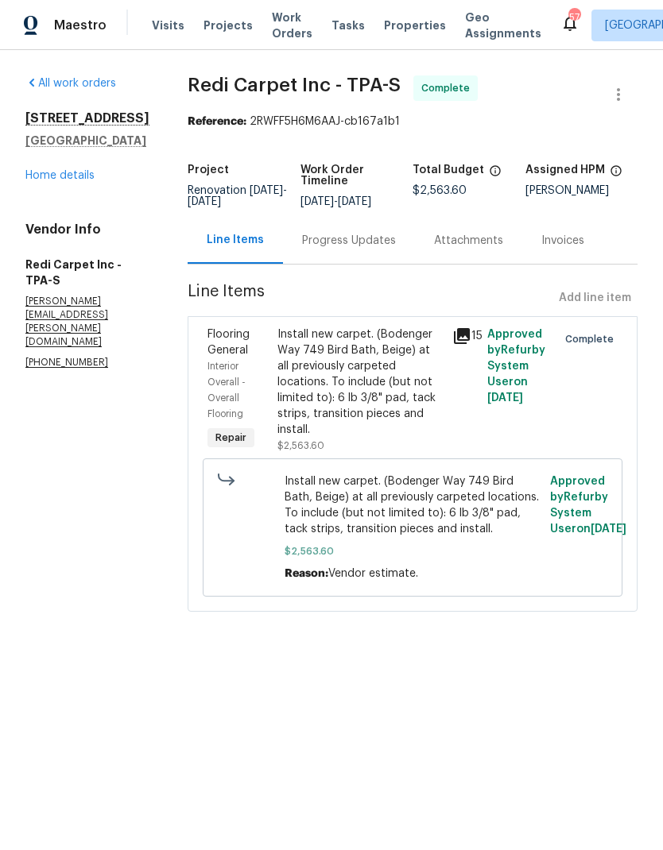
click at [273, 23] on span "Work Orders" at bounding box center [292, 26] width 41 height 32
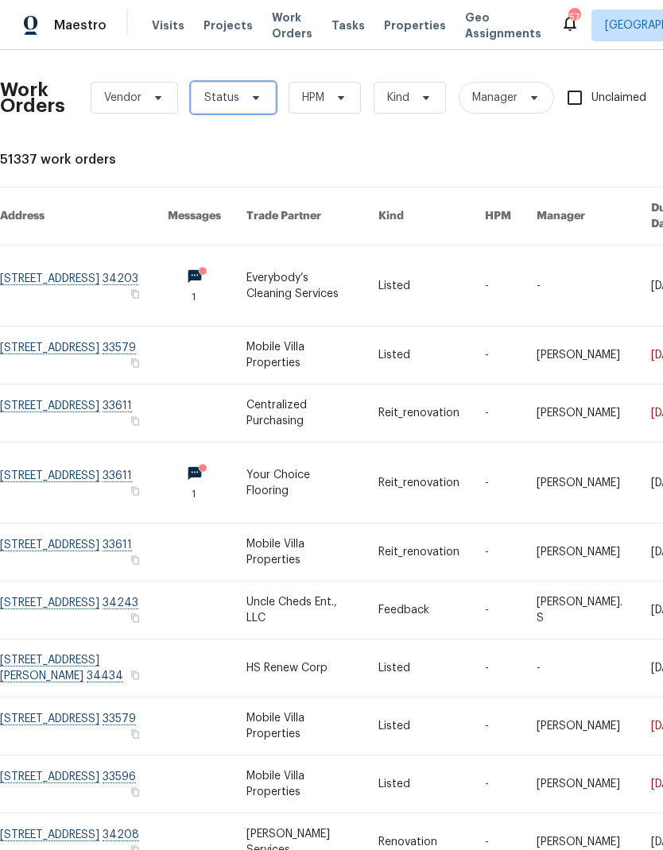
click at [221, 102] on span "Status" at bounding box center [221, 98] width 35 height 16
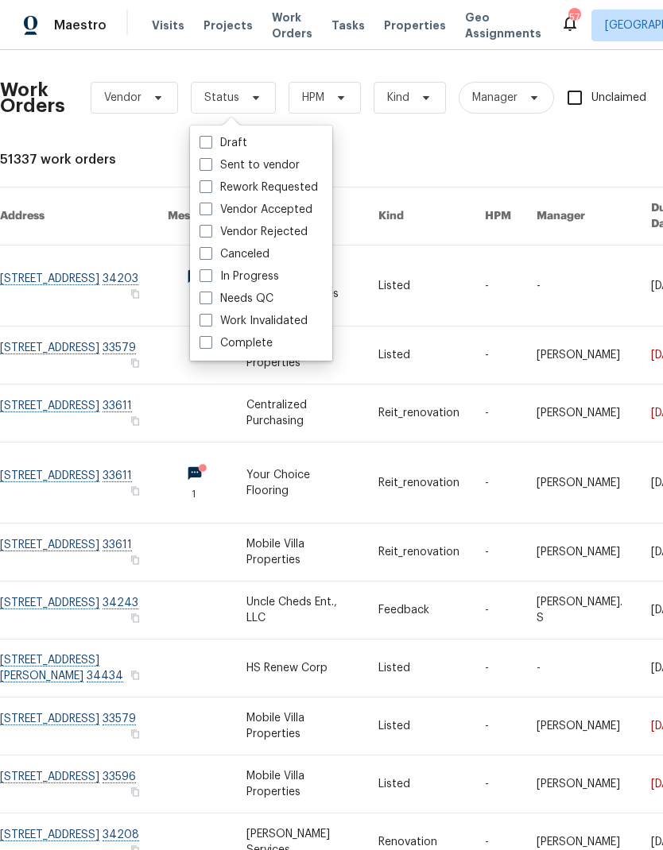
click at [204, 297] on span at bounding box center [205, 298] width 13 height 13
click at [204, 297] on input "Needs QC" at bounding box center [204, 296] width 10 height 10
checkbox input "true"
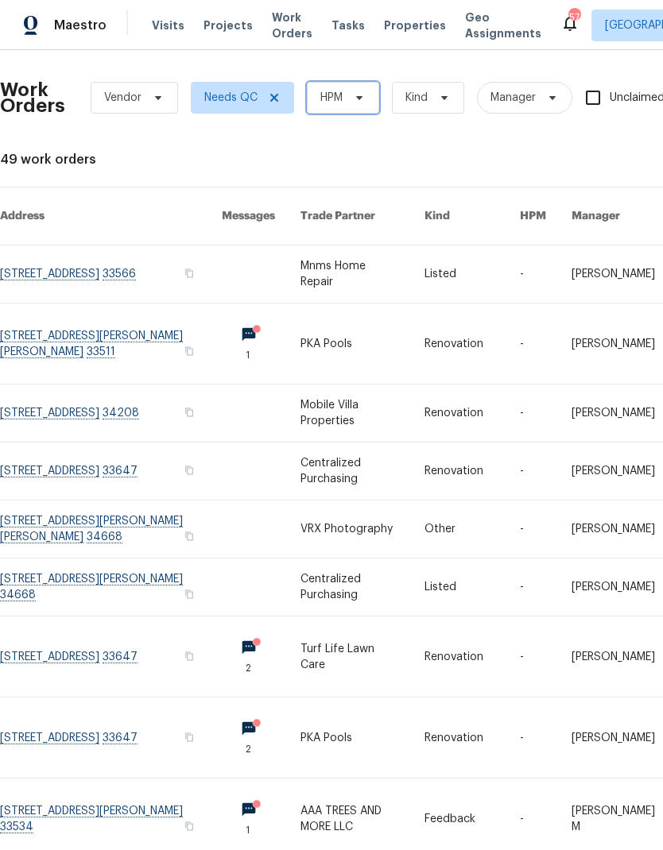
click at [324, 98] on span "HPM" at bounding box center [331, 98] width 22 height 16
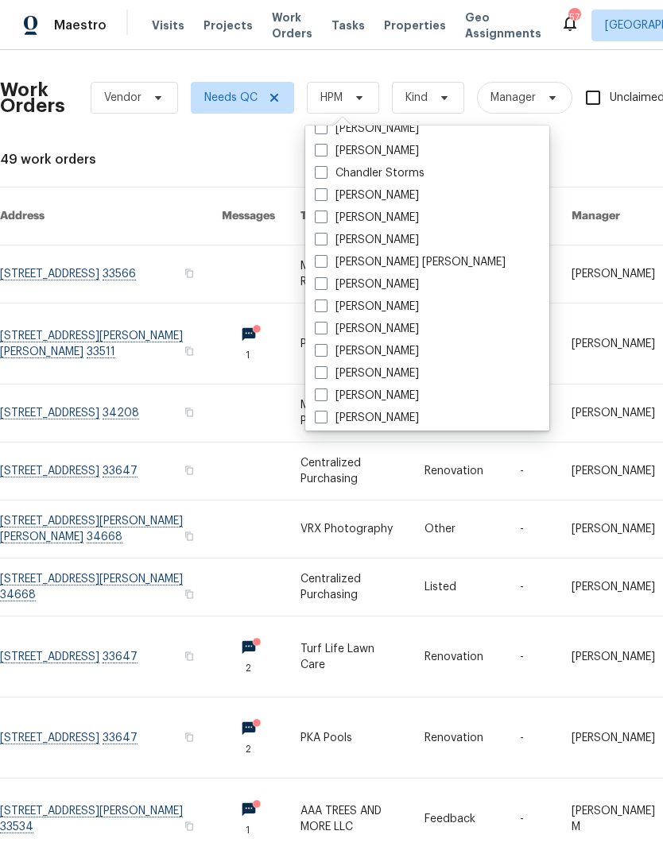
scroll to position [130, 0]
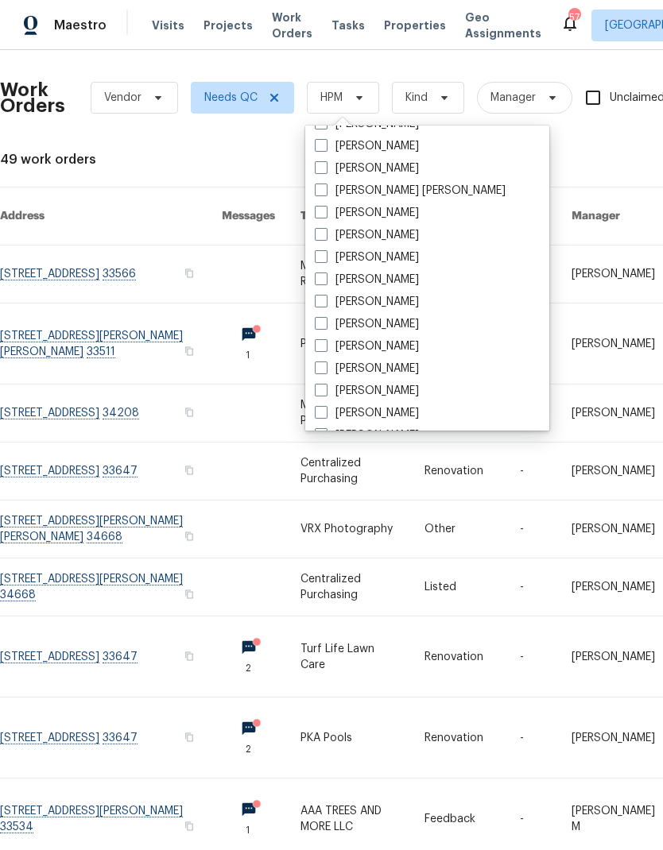
click at [397, 341] on div "[PERSON_NAME]" at bounding box center [427, 346] width 234 height 22
click at [373, 348] on label "[PERSON_NAME]" at bounding box center [367, 347] width 104 height 16
click at [325, 348] on input "[PERSON_NAME]" at bounding box center [320, 344] width 10 height 10
checkbox input "true"
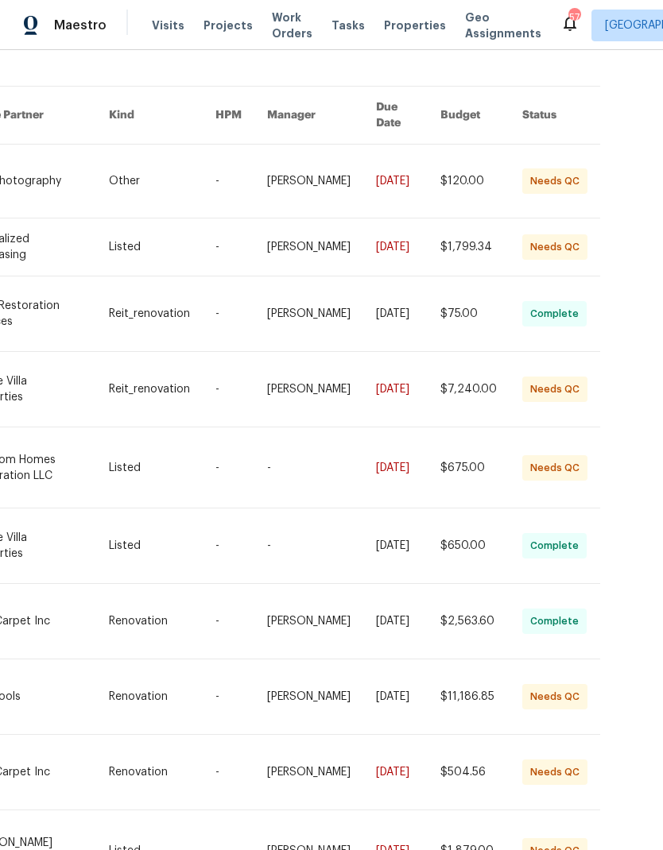
scroll to position [101, 310]
click at [238, 738] on link at bounding box center [242, 772] width 52 height 75
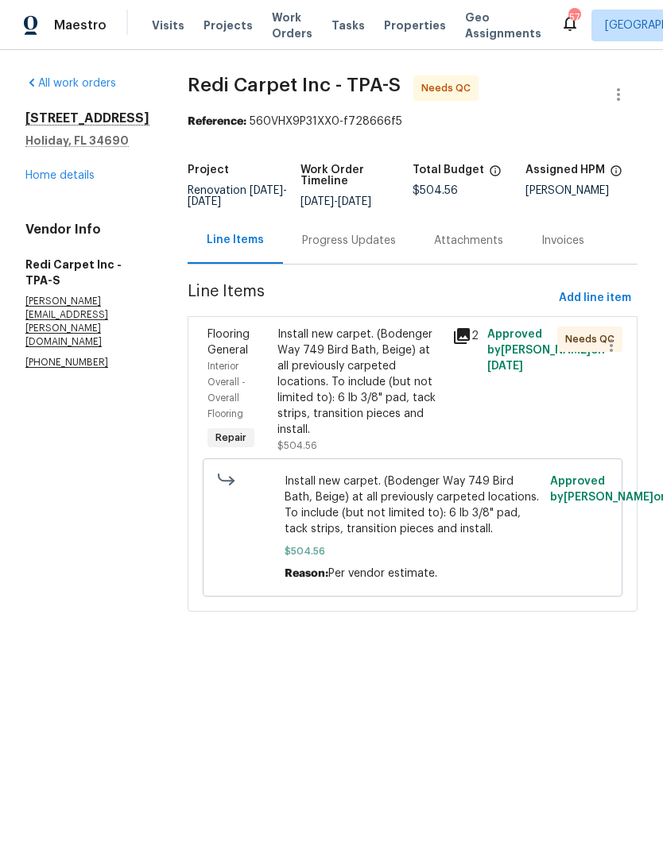
click at [348, 245] on div "Progress Updates" at bounding box center [349, 241] width 94 height 16
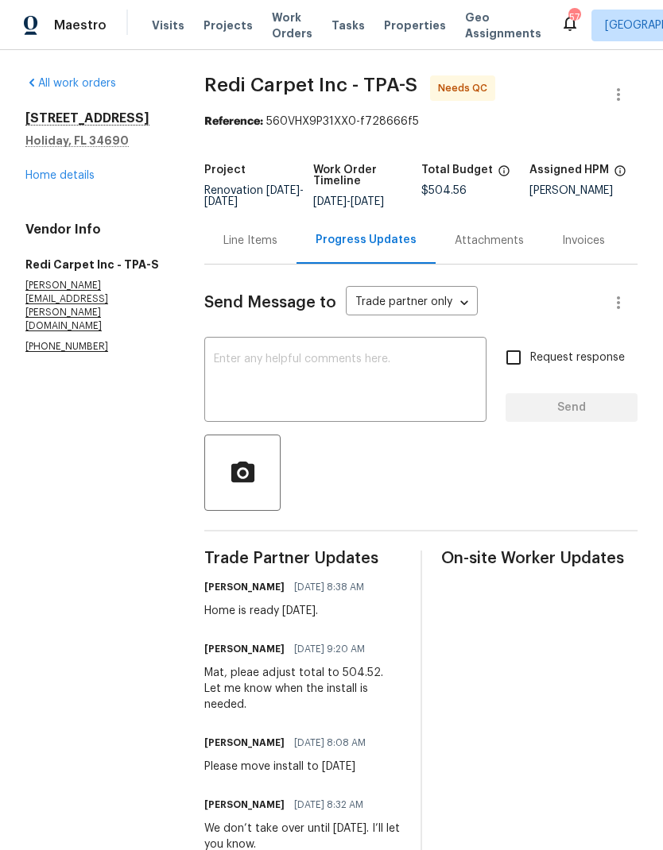
click at [245, 249] on div "Line Items" at bounding box center [250, 241] width 54 height 16
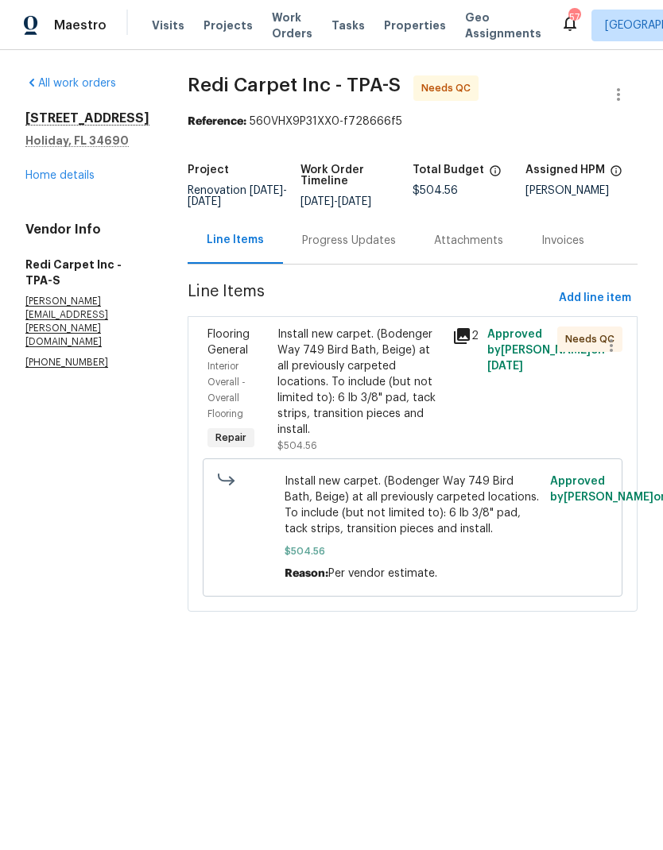
click at [330, 410] on div "Install new carpet. (Bodenger Way 749 Bird Bath, Beige) at all previously carpe…" at bounding box center [359, 382] width 165 height 111
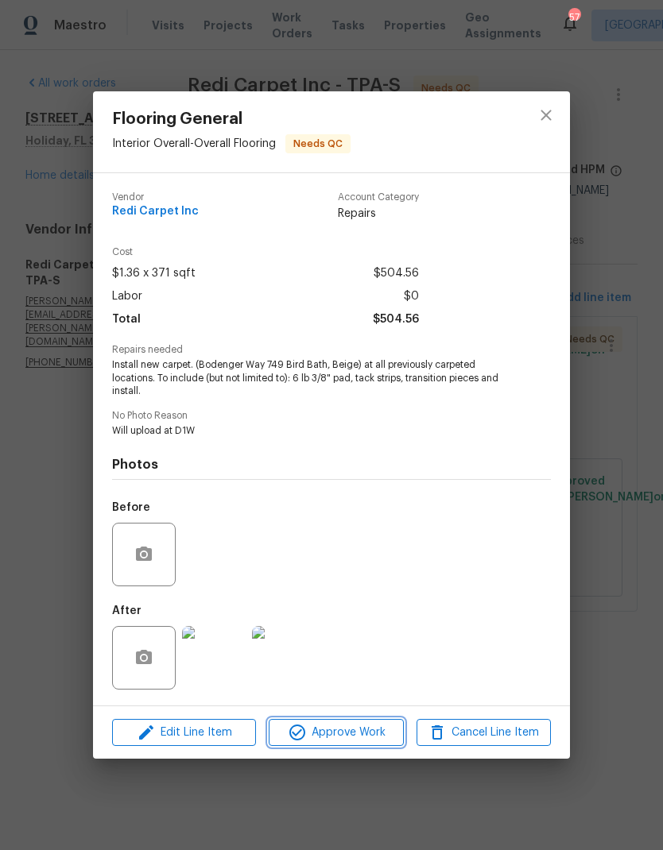
click at [317, 730] on span "Approve Work" at bounding box center [335, 733] width 125 height 20
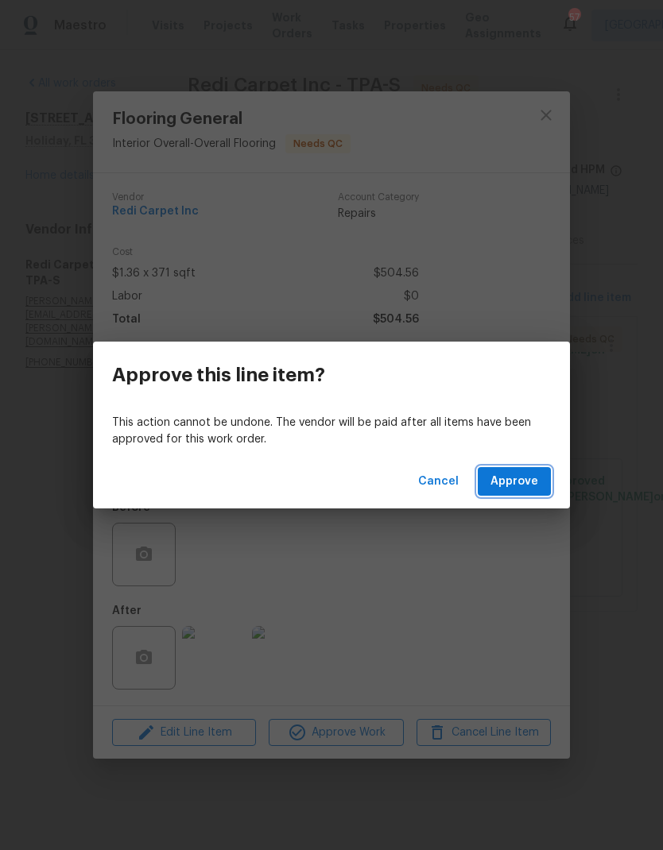
click at [513, 482] on span "Approve" at bounding box center [514, 482] width 48 height 20
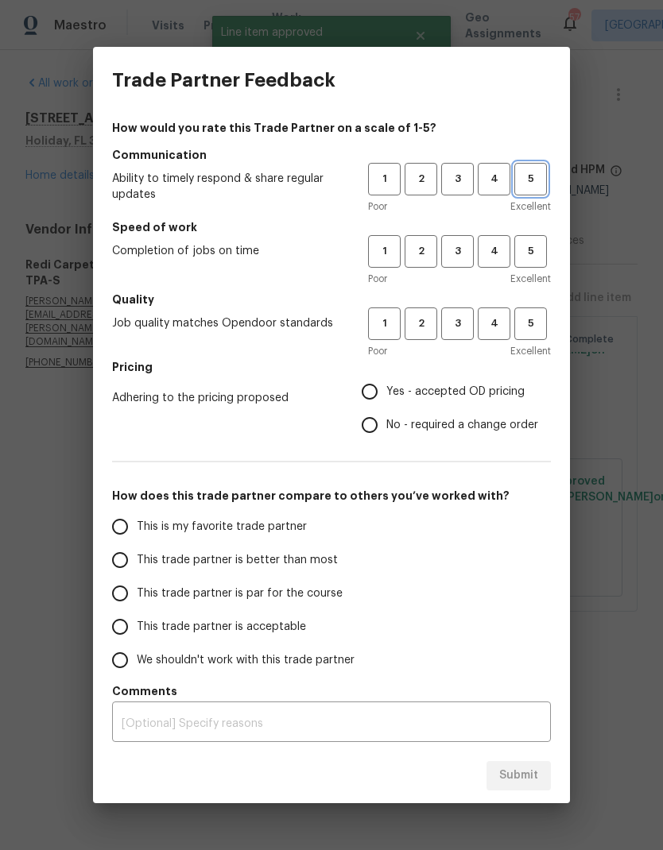
click at [531, 176] on span "5" at bounding box center [530, 179] width 29 height 18
click at [536, 256] on span "5" at bounding box center [530, 251] width 29 height 18
click at [535, 323] on span "5" at bounding box center [530, 324] width 29 height 18
click at [385, 393] on input "Yes - accepted OD pricing" at bounding box center [369, 391] width 33 height 33
radio input "true"
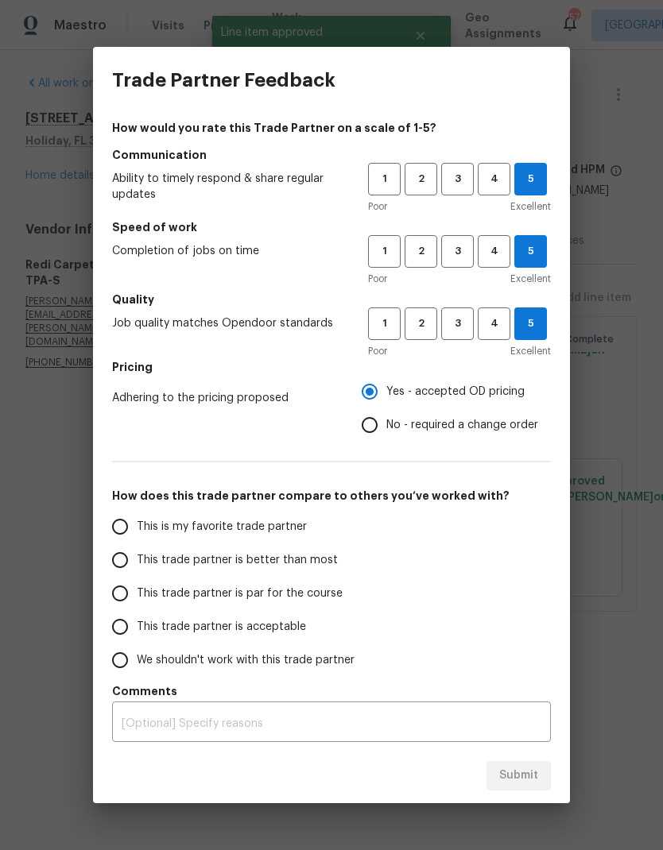
click at [127, 517] on input "This is my favorite trade partner" at bounding box center [119, 526] width 33 height 33
click at [528, 788] on button "Submit" at bounding box center [518, 775] width 64 height 29
radio input "true"
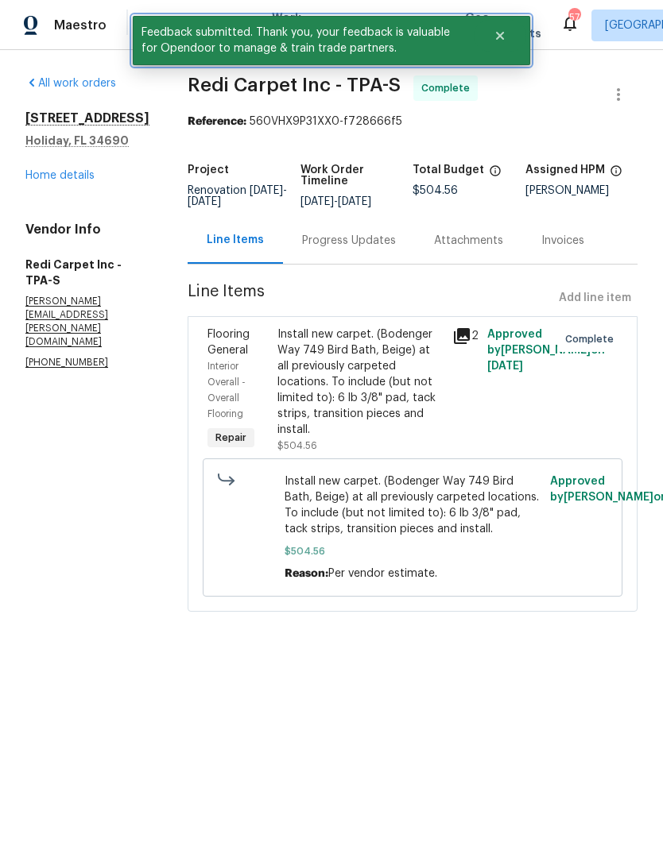
click at [504, 41] on icon "Close" at bounding box center [500, 35] width 13 height 13
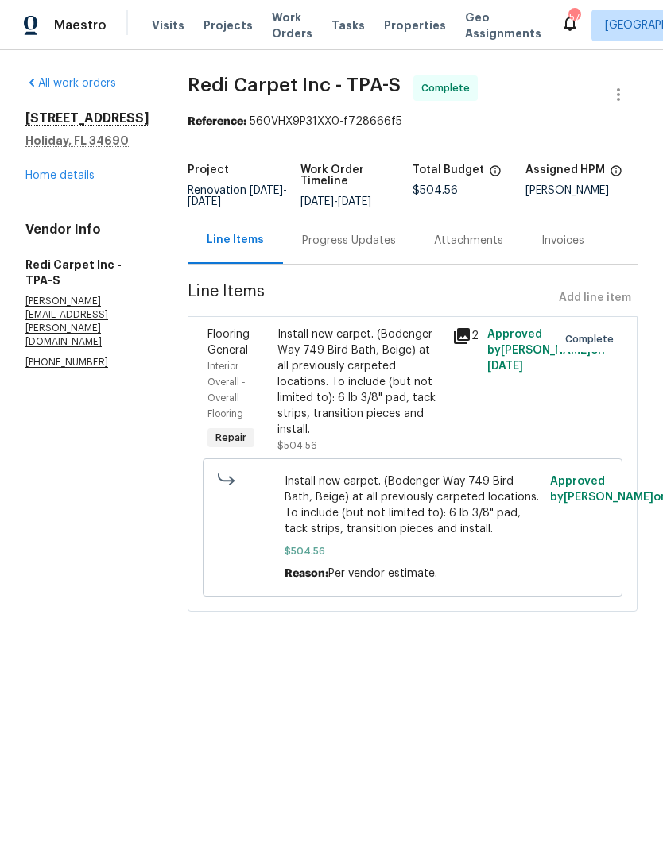
click at [272, 18] on span "Work Orders" at bounding box center [292, 26] width 41 height 32
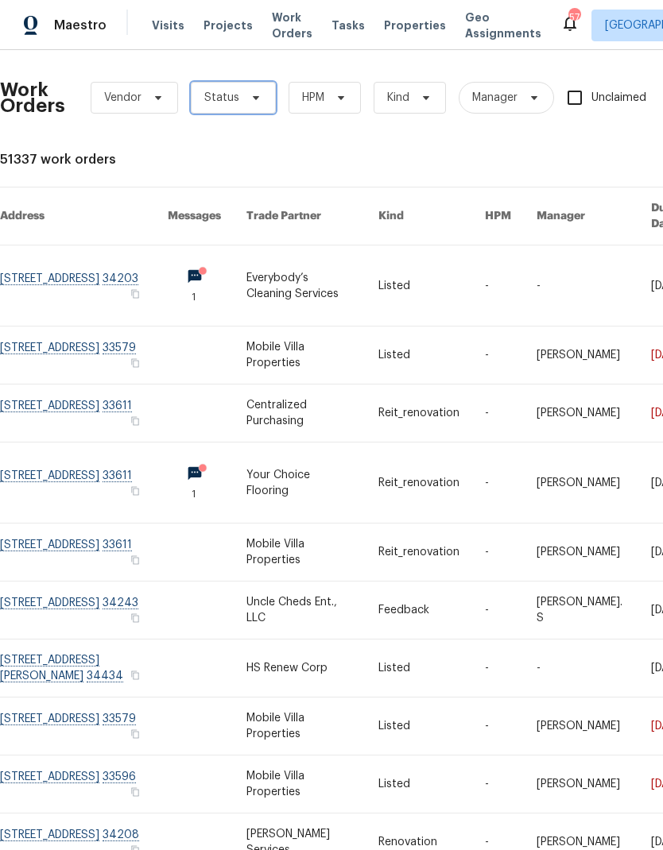
click at [225, 100] on span "Status" at bounding box center [221, 98] width 35 height 16
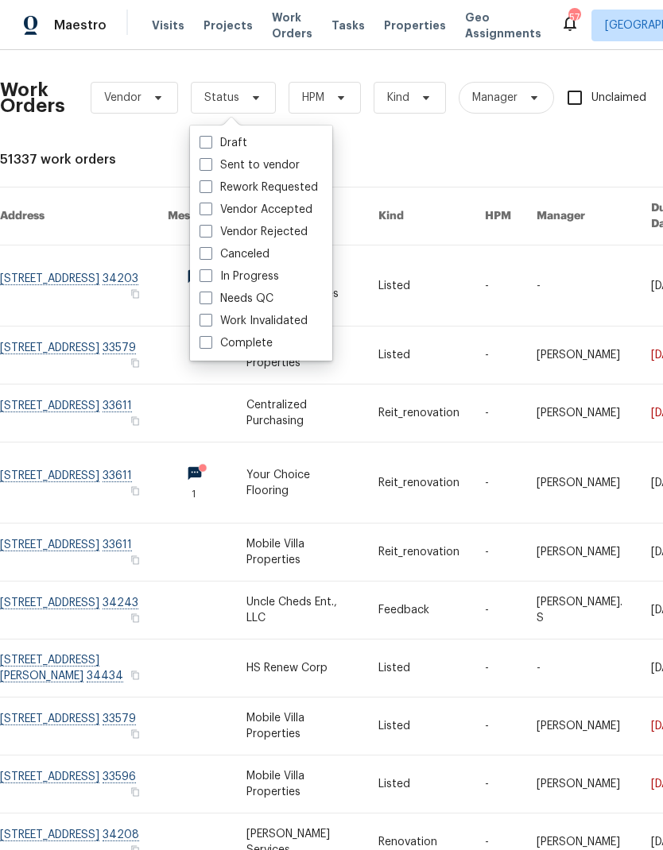
click at [203, 299] on span at bounding box center [205, 298] width 13 height 13
click at [203, 299] on input "Needs QC" at bounding box center [204, 296] width 10 height 10
checkbox input "true"
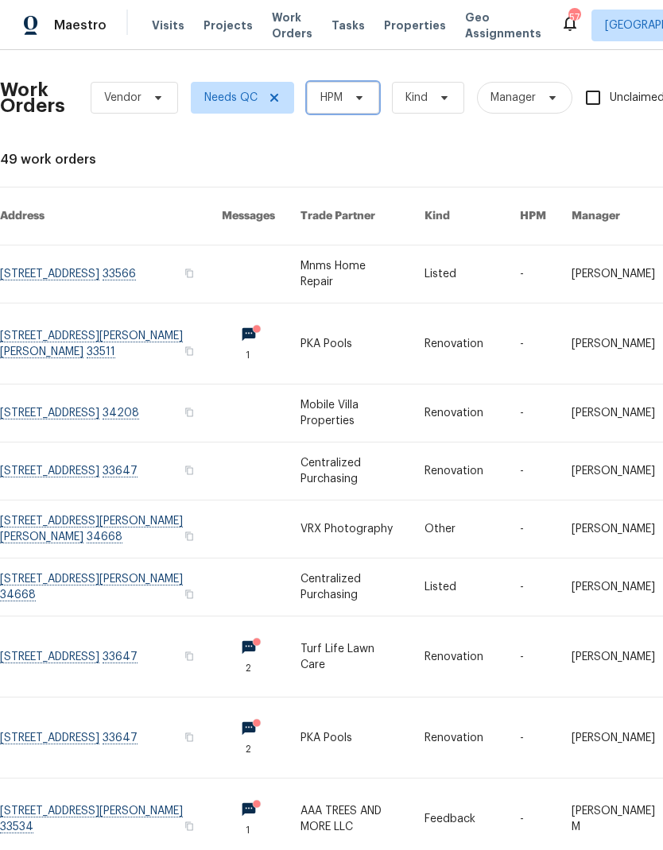
click at [357, 95] on icon at bounding box center [359, 97] width 13 height 13
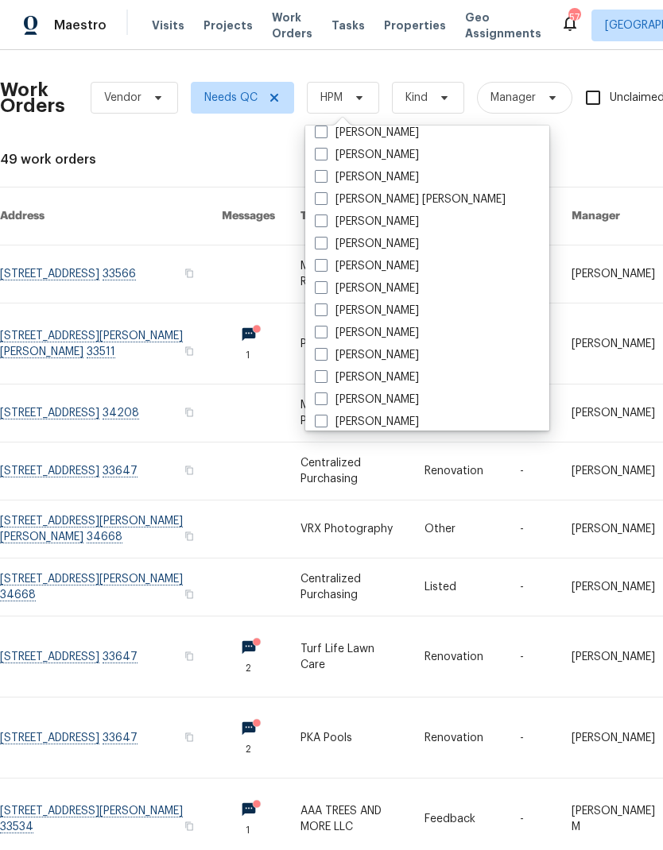
scroll to position [134, 0]
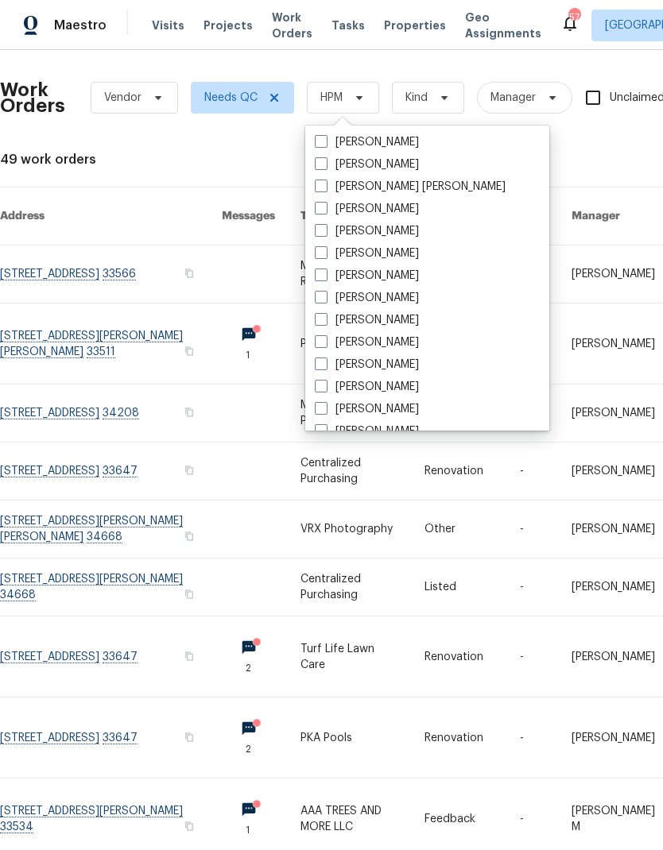
click at [378, 326] on label "[PERSON_NAME]" at bounding box center [367, 320] width 104 height 16
click at [325, 323] on input "[PERSON_NAME]" at bounding box center [320, 317] width 10 height 10
checkbox input "true"
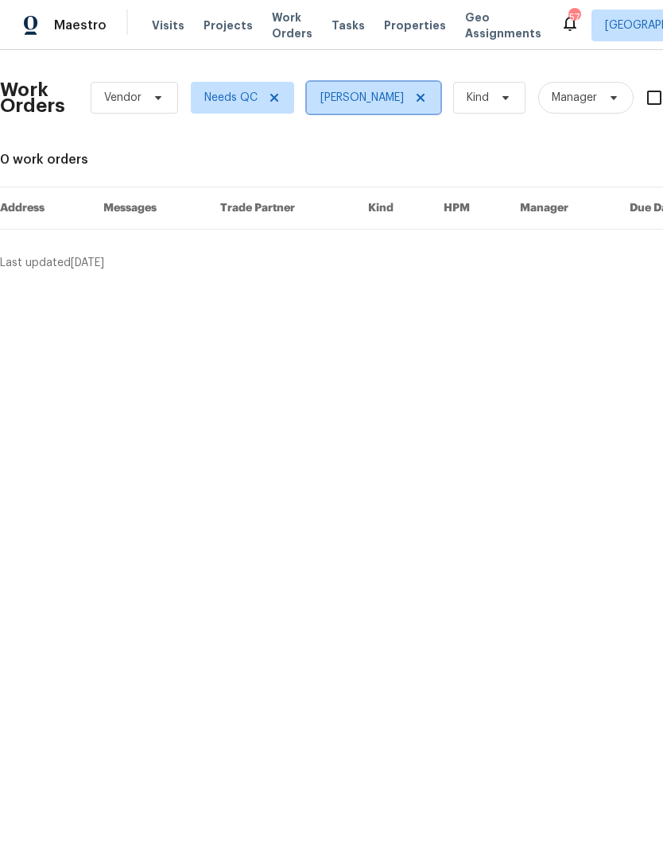
click at [416, 101] on icon at bounding box center [420, 98] width 8 height 8
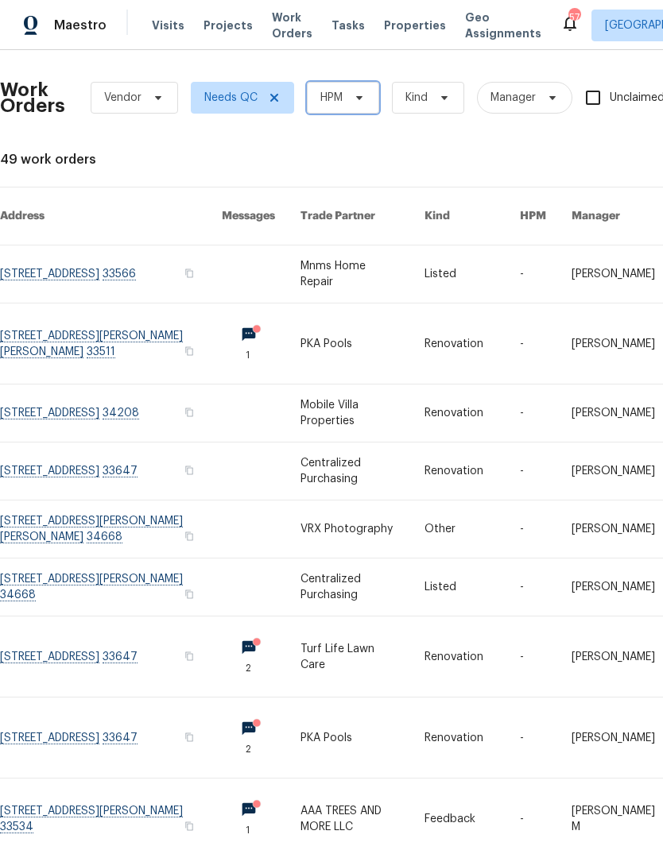
click at [354, 95] on icon at bounding box center [359, 97] width 13 height 13
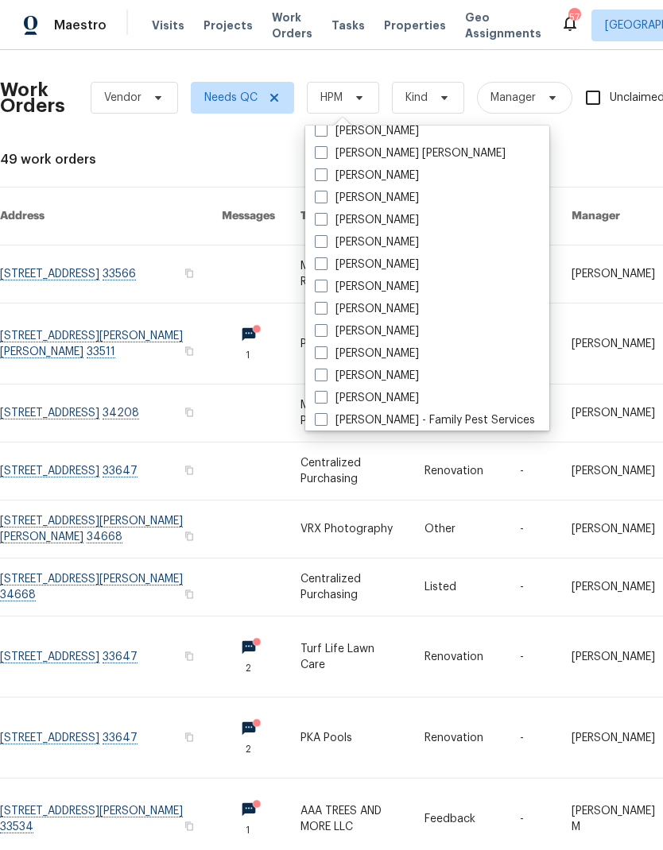
scroll to position [176, 0]
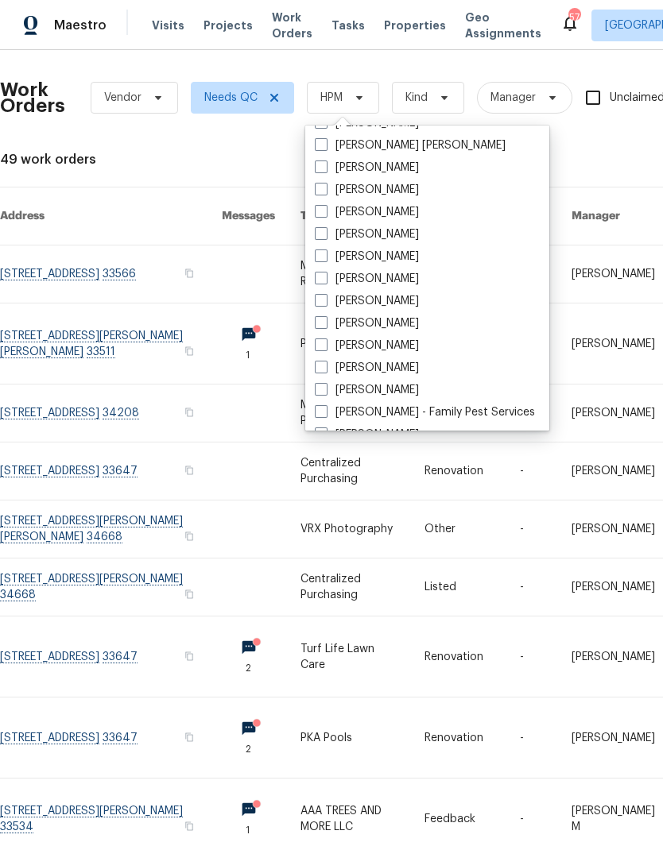
click at [323, 296] on span at bounding box center [321, 300] width 13 height 13
click at [323, 296] on input "[PERSON_NAME]" at bounding box center [320, 298] width 10 height 10
checkbox input "true"
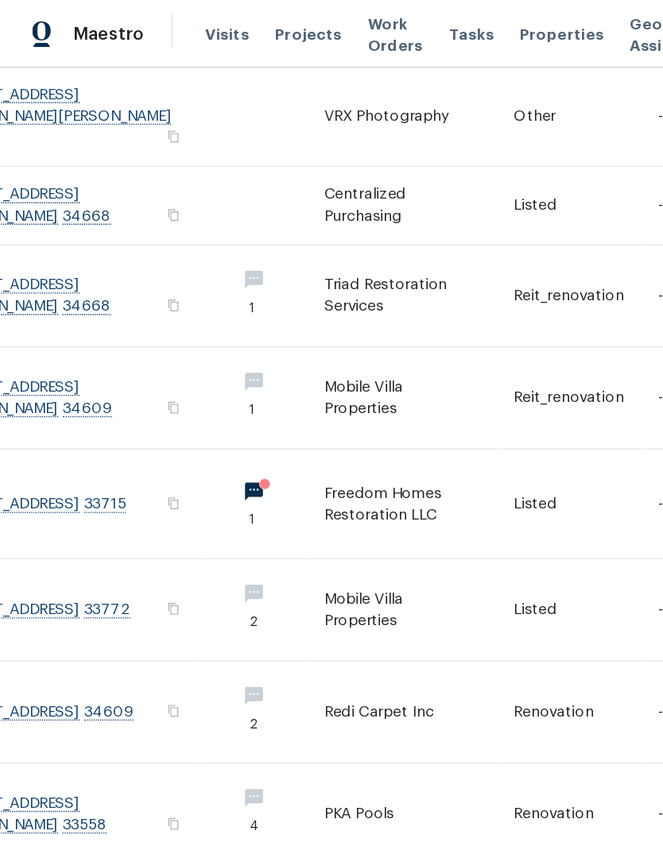
scroll to position [101, 41]
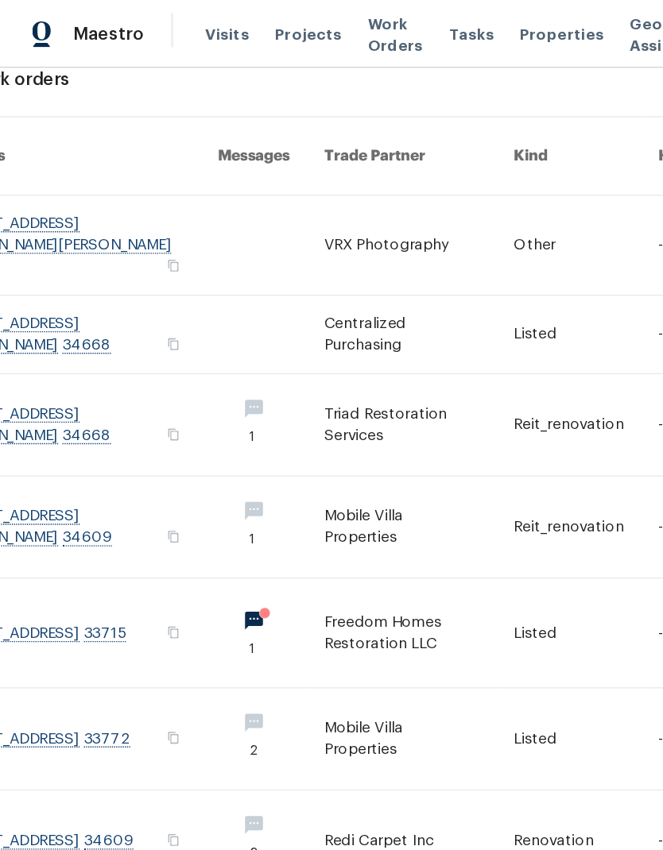
click at [43, 431] on link at bounding box center [59, 468] width 201 height 80
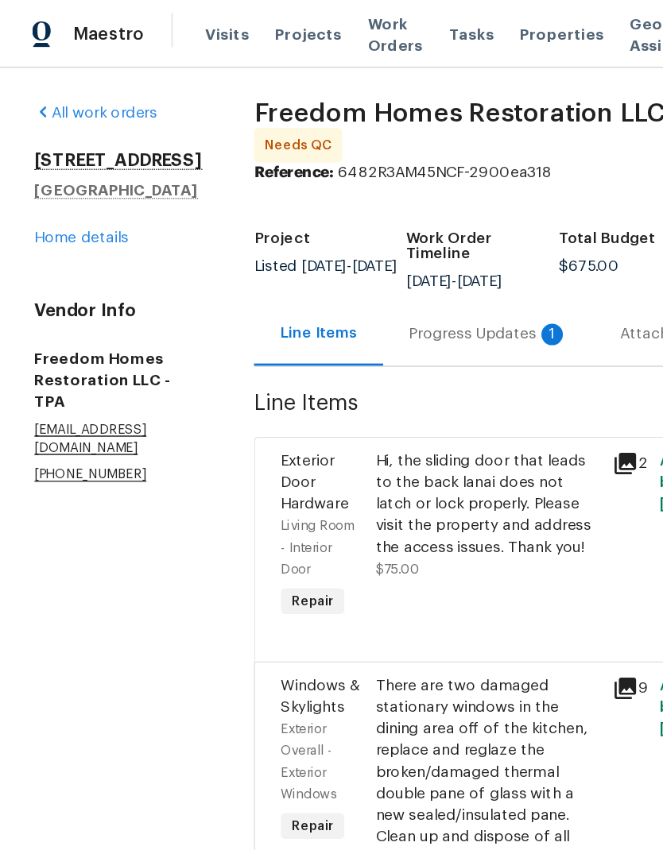
click at [378, 256] on div "Progress Updates 1" at bounding box center [361, 246] width 156 height 47
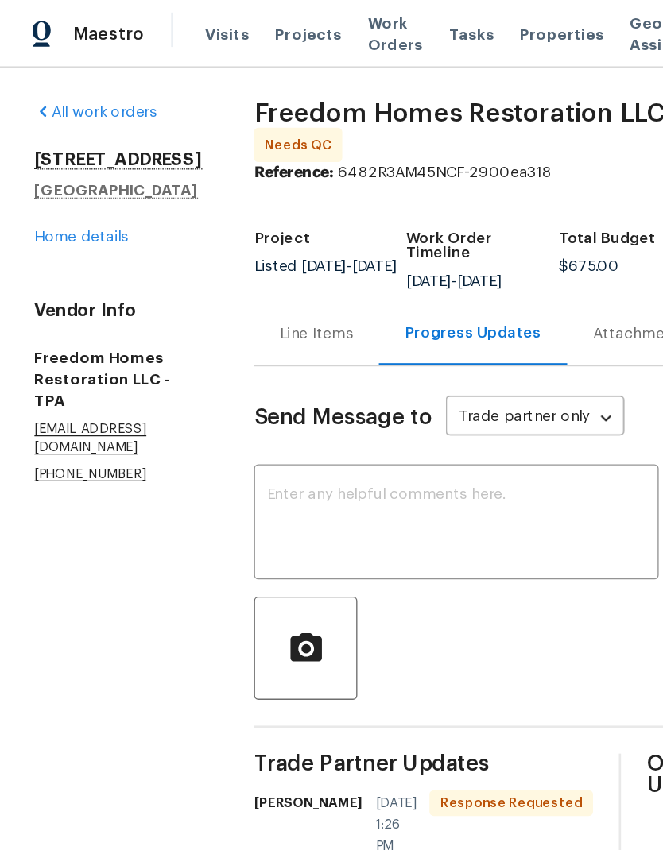
scroll to position [4, 0]
click at [236, 242] on div "Line Items" at bounding box center [234, 247] width 54 height 16
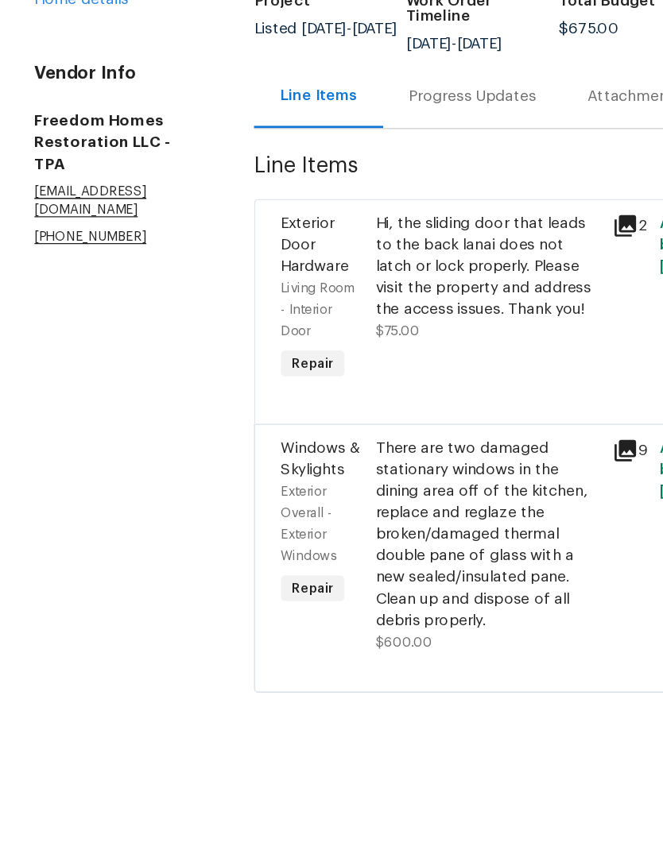
click at [369, 499] on div "There are two damaged stationary windows in the dining area off of the kitchen,…" at bounding box center [359, 570] width 165 height 143
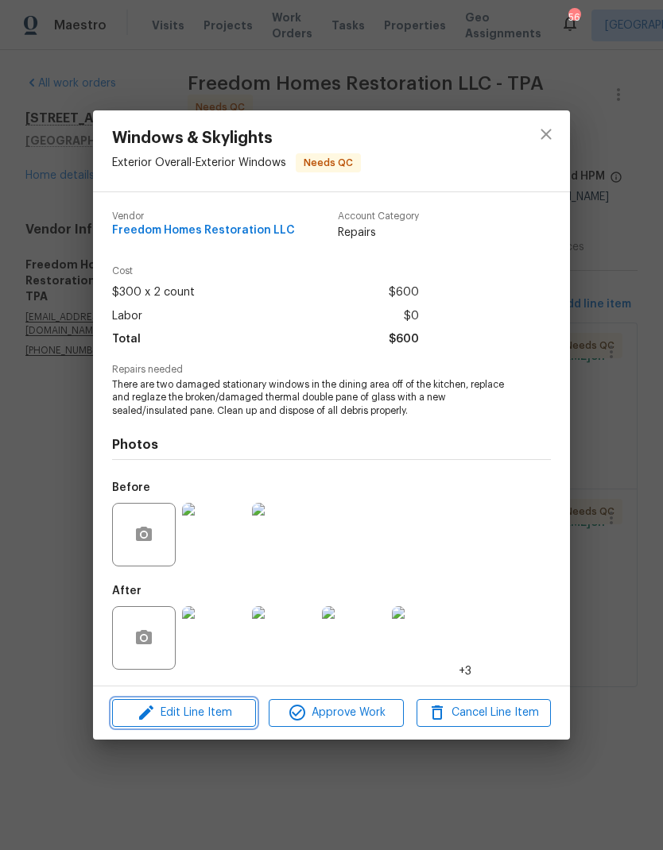
click at [153, 716] on icon "button" at bounding box center [146, 712] width 19 height 19
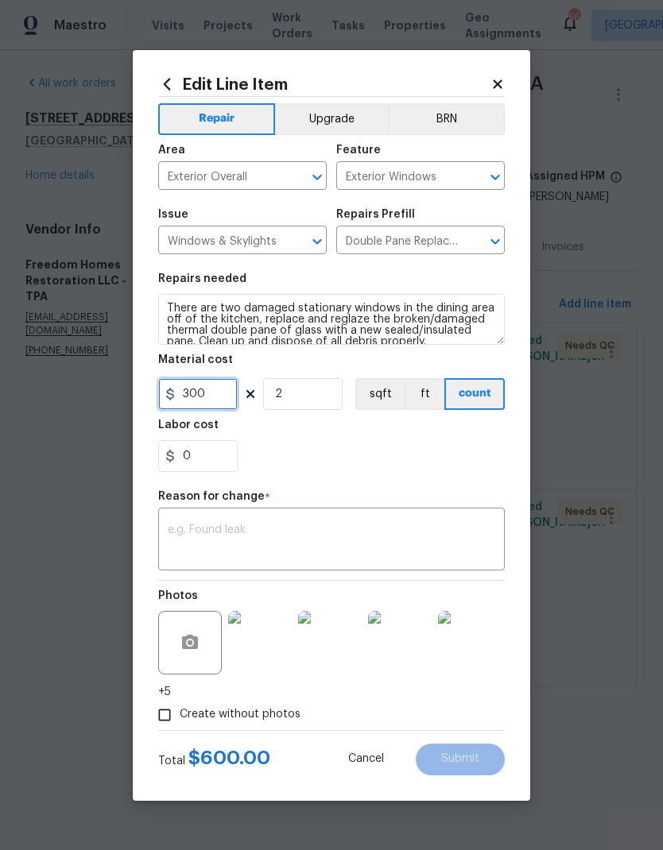
click at [214, 395] on input "300" at bounding box center [197, 394] width 79 height 32
click at [214, 459] on input "0" at bounding box center [197, 456] width 79 height 32
click at [188, 455] on input "0" at bounding box center [197, 456] width 79 height 32
click at [289, 385] on input "2" at bounding box center [302, 394] width 79 height 32
click at [193, 404] on input "300" at bounding box center [197, 394] width 79 height 32
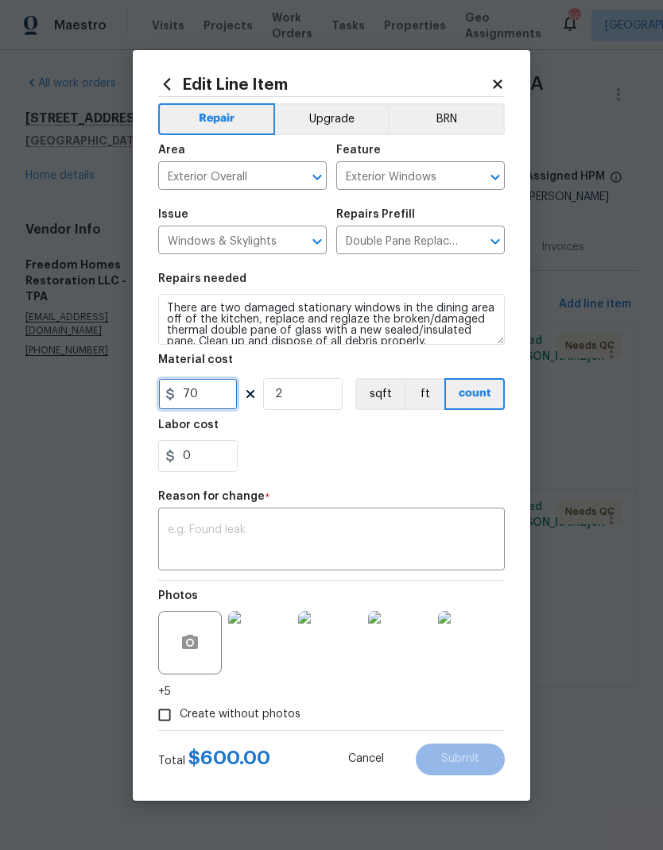
type input "70"
click at [188, 536] on textarea at bounding box center [331, 541] width 327 height 33
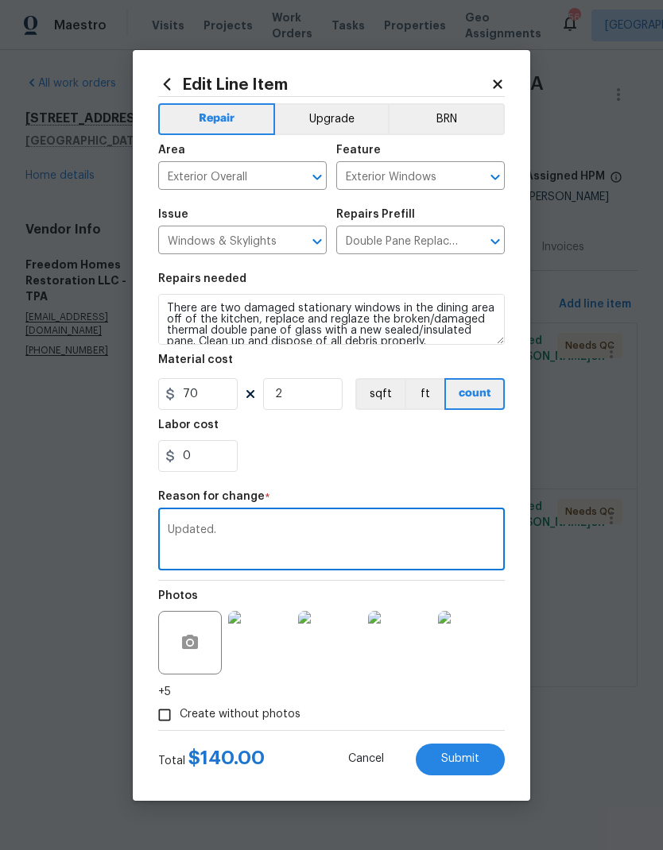
type textarea "Updated."
click at [467, 753] on button "Submit" at bounding box center [460, 760] width 89 height 32
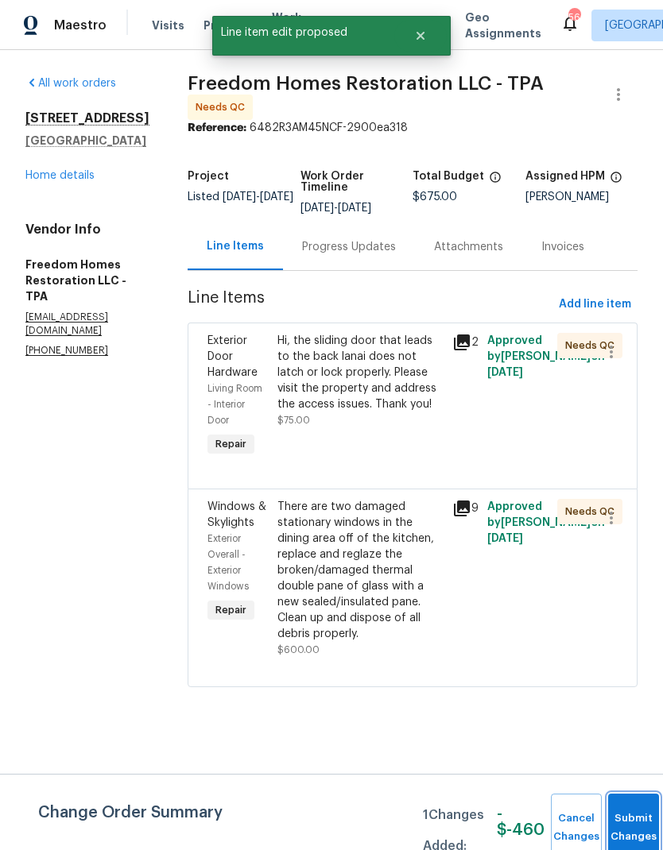
click at [630, 839] on span "Submit Changes" at bounding box center [633, 828] width 35 height 37
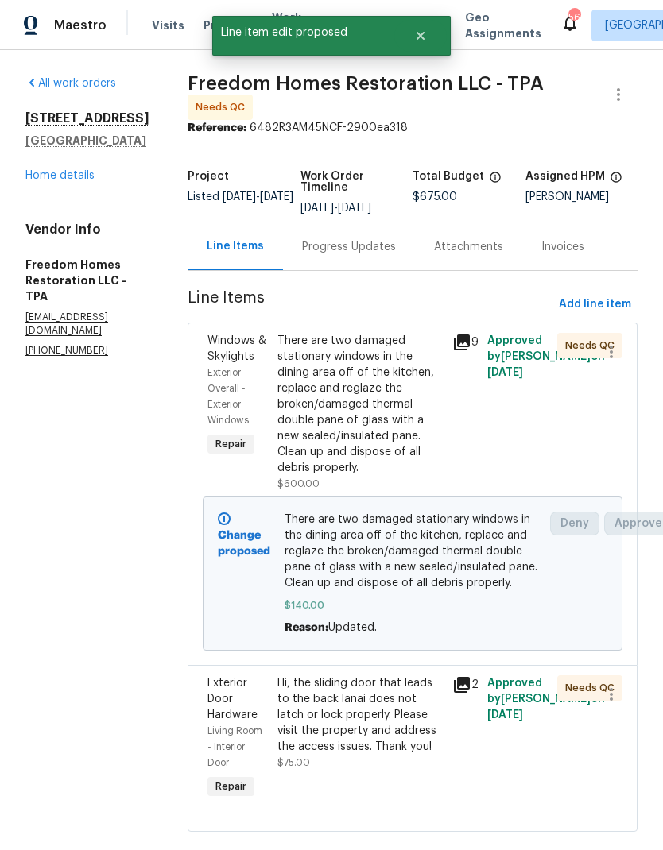
scroll to position [29, 0]
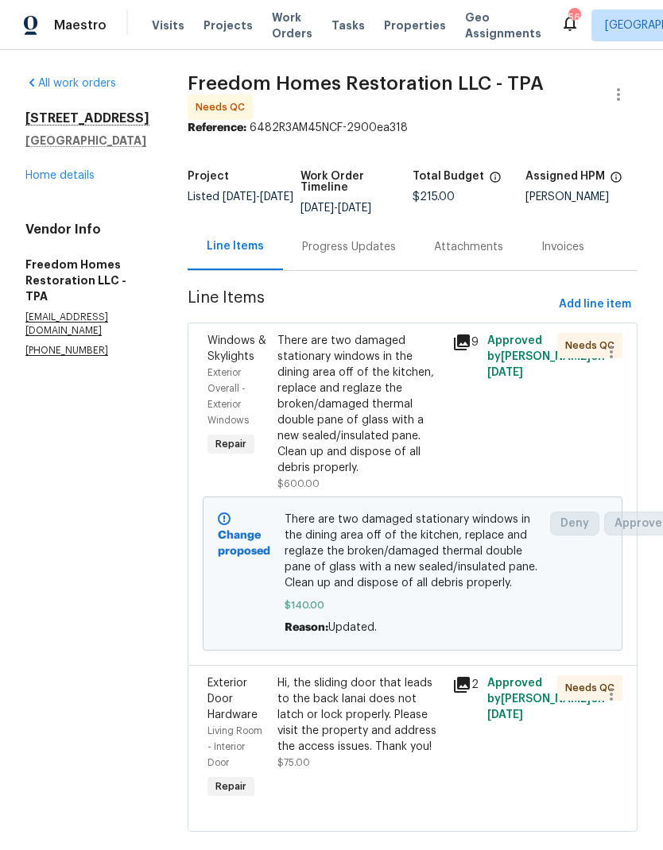
click at [343, 239] on div "Progress Updates" at bounding box center [349, 247] width 94 height 16
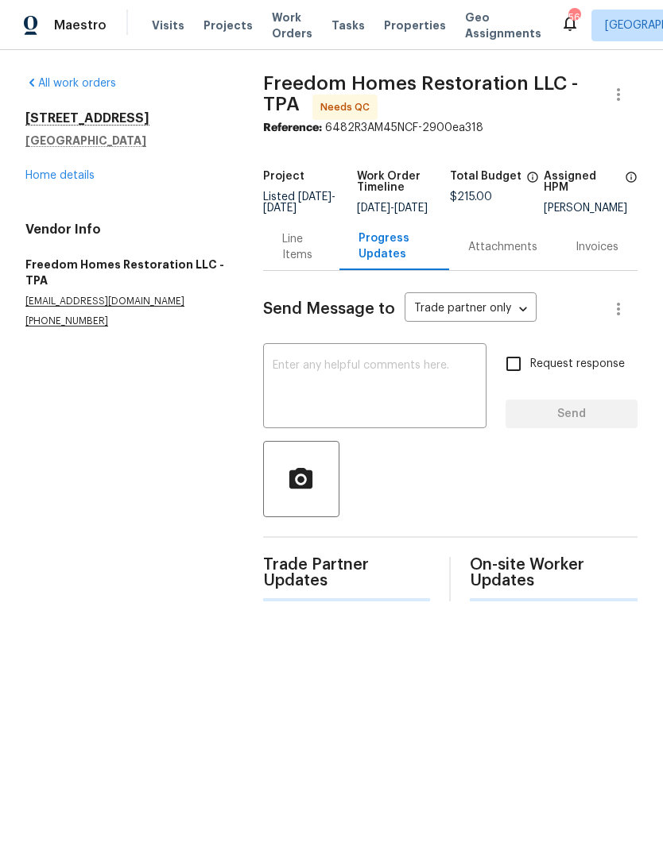
click at [292, 257] on div "Line Items" at bounding box center [301, 247] width 38 height 32
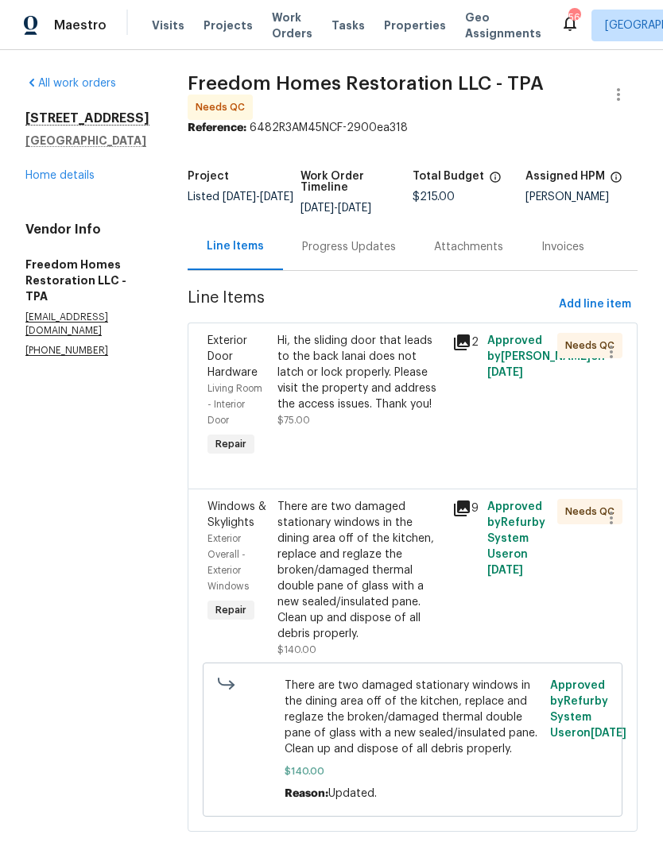
click at [310, 394] on div "Hi, the sliding door that leads to the back lanai does not latch or lock proper…" at bounding box center [359, 372] width 165 height 79
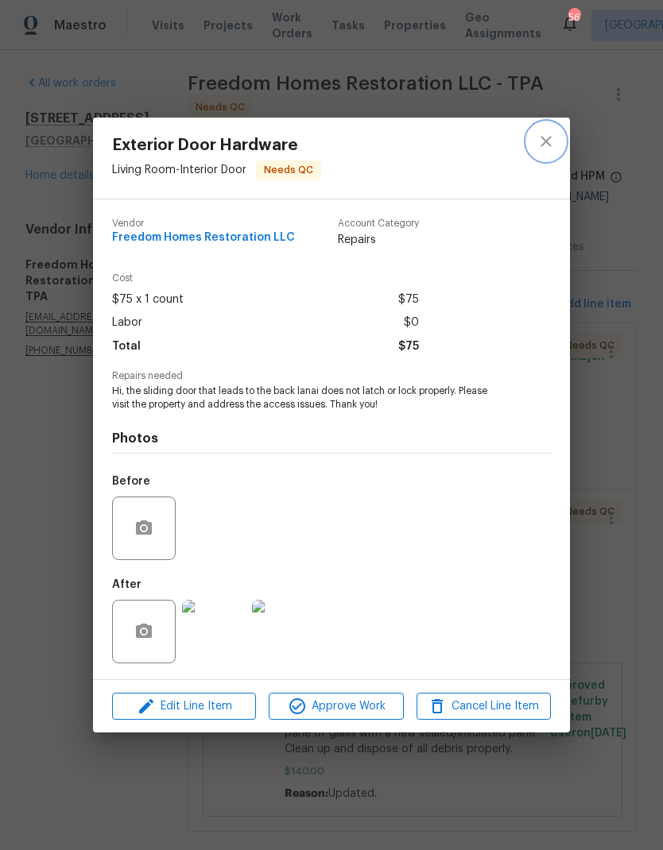
click at [544, 140] on icon "close" at bounding box center [545, 141] width 19 height 19
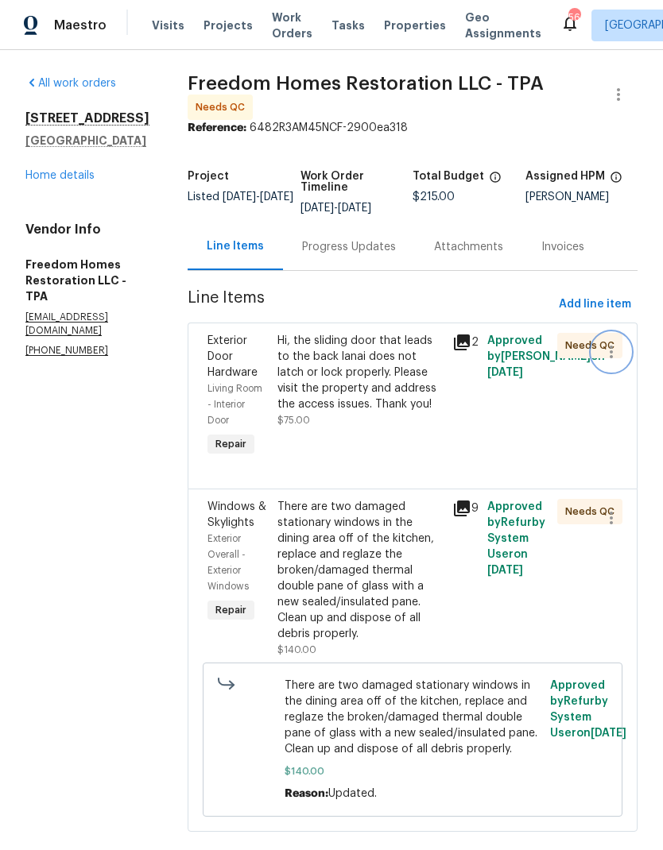
click at [613, 358] on icon "button" at bounding box center [611, 352] width 19 height 19
click at [621, 356] on li "Cancel" at bounding box center [618, 352] width 61 height 26
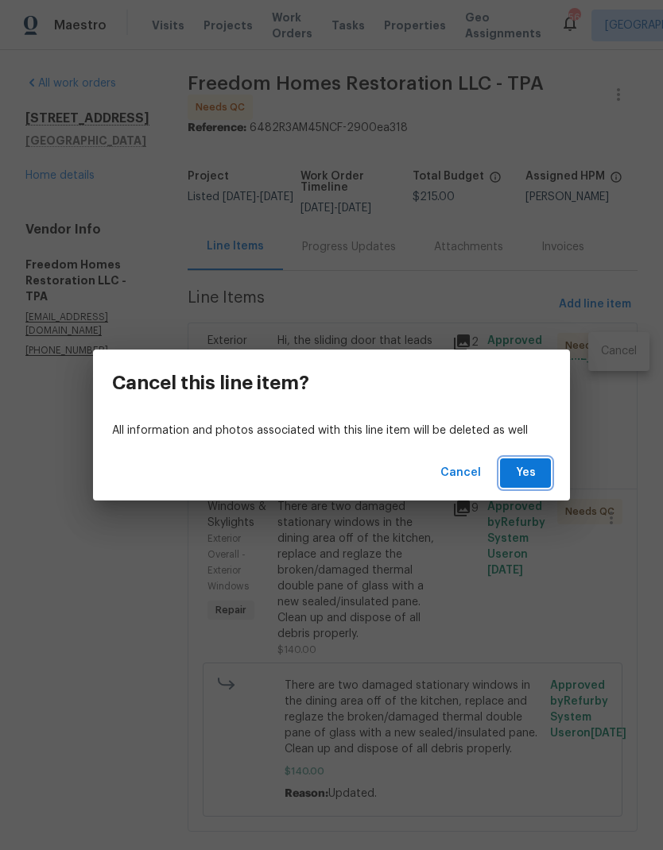
click at [530, 475] on span "Yes" at bounding box center [525, 473] width 25 height 20
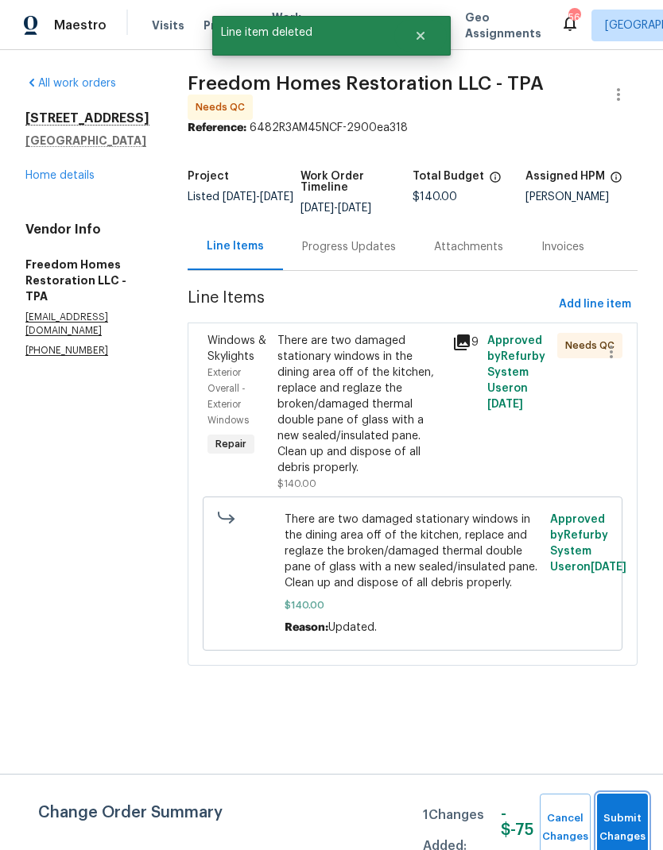
click at [625, 809] on button "Submit Changes" at bounding box center [622, 828] width 51 height 68
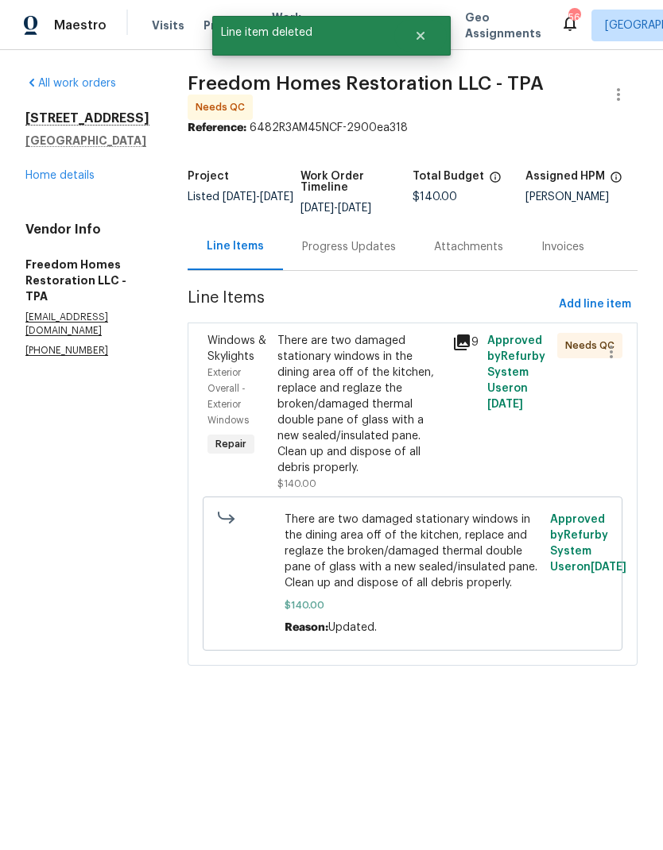
click at [367, 432] on div "There are two damaged stationary windows in the dining area off of the kitchen,…" at bounding box center [359, 404] width 165 height 143
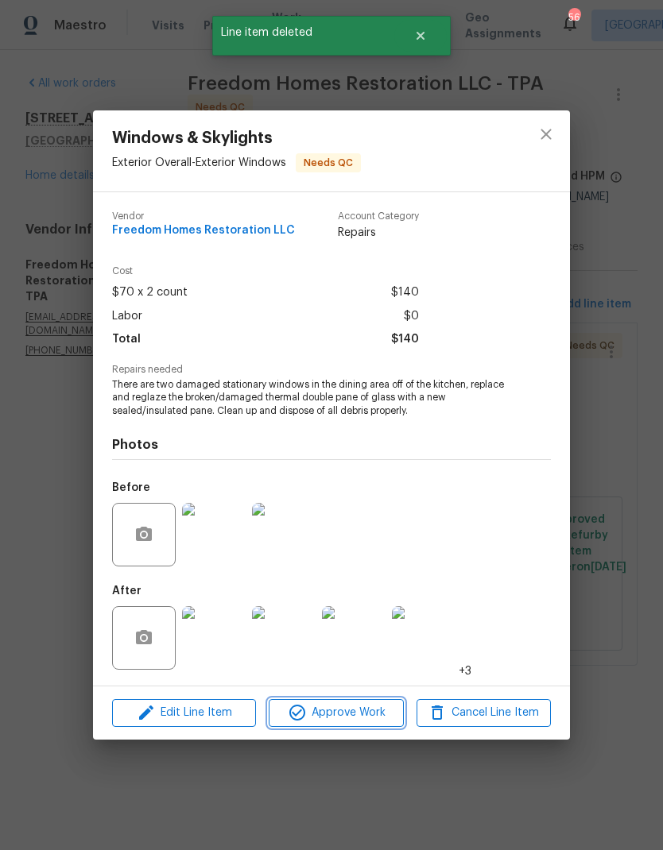
click at [366, 709] on span "Approve Work" at bounding box center [335, 713] width 125 height 20
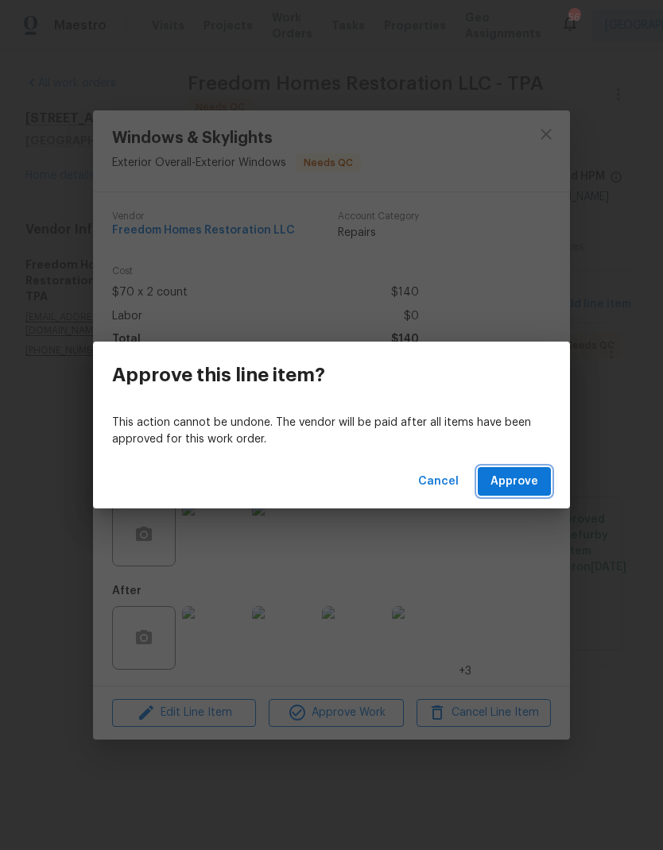
click at [505, 484] on span "Approve" at bounding box center [514, 482] width 48 height 20
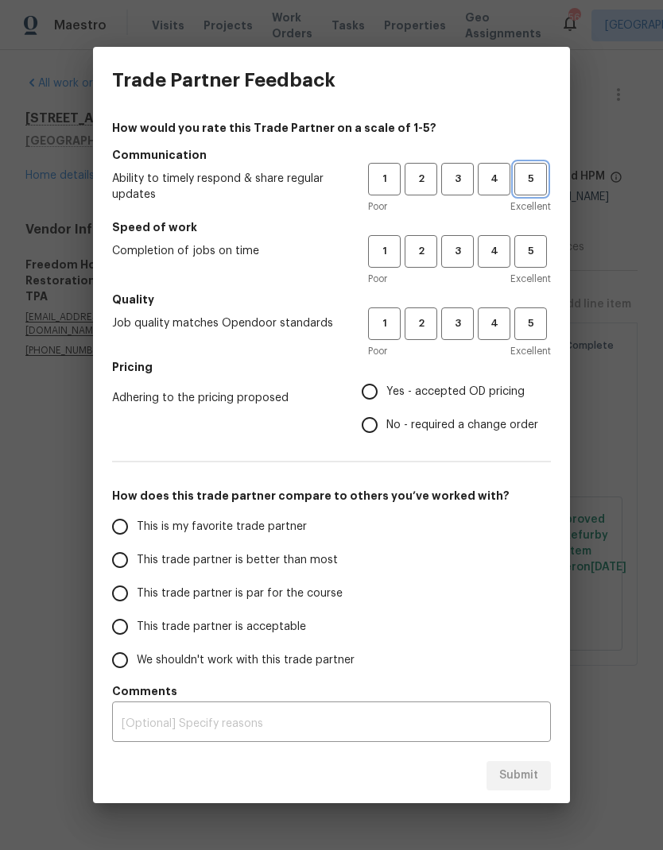
click at [531, 180] on span "5" at bounding box center [530, 179] width 29 height 18
click at [529, 245] on span "5" at bounding box center [530, 251] width 29 height 18
click at [540, 318] on span "5" at bounding box center [530, 324] width 29 height 18
click at [385, 389] on input "Yes - accepted OD pricing" at bounding box center [369, 391] width 33 height 33
radio input "true"
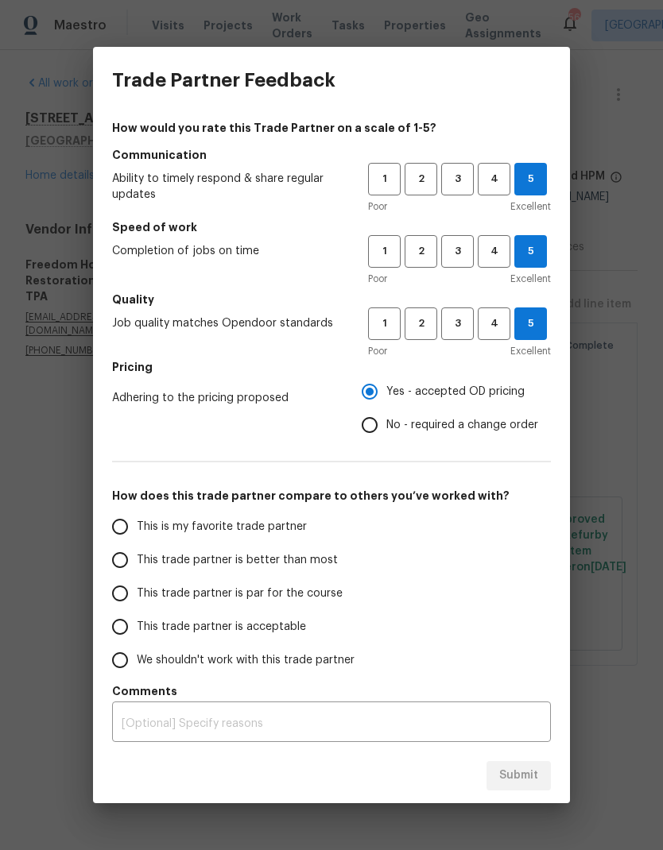
click at [120, 531] on input "This is my favorite trade partner" at bounding box center [119, 526] width 33 height 33
click at [525, 773] on span "Submit" at bounding box center [518, 776] width 39 height 20
radio input "true"
